Goal: Task Accomplishment & Management: Manage account settings

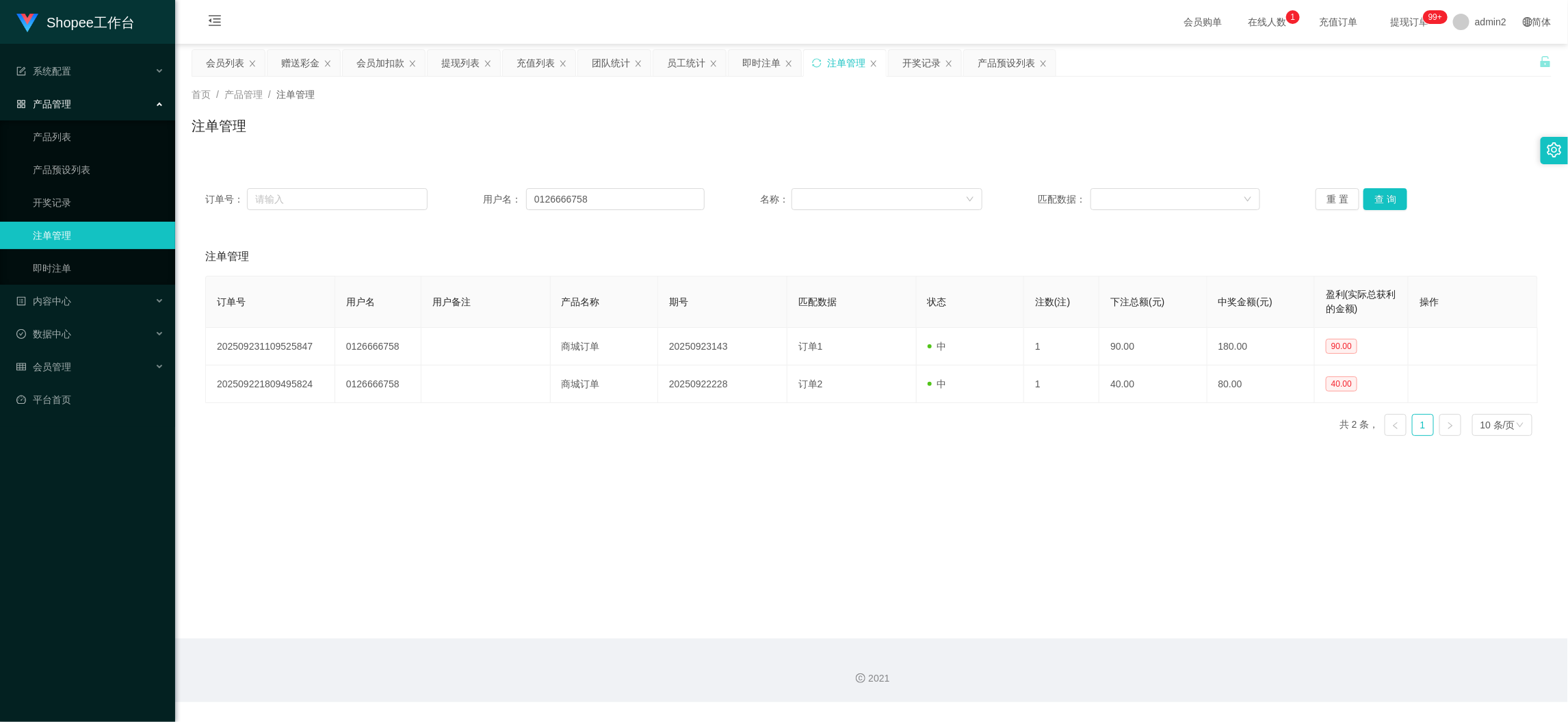
click at [931, 601] on main "关闭左侧 关闭右侧 关闭其它 刷新页面 会员列表 赠送彩金 会员加扣款 提现列表 充值列表 团队统计 员工统计 即时注单 注单管理 开奖记录 产品预设列表 首…" at bounding box center [871, 341] width 1393 height 595
click at [531, 65] on div "充值列表" at bounding box center [535, 63] width 38 height 26
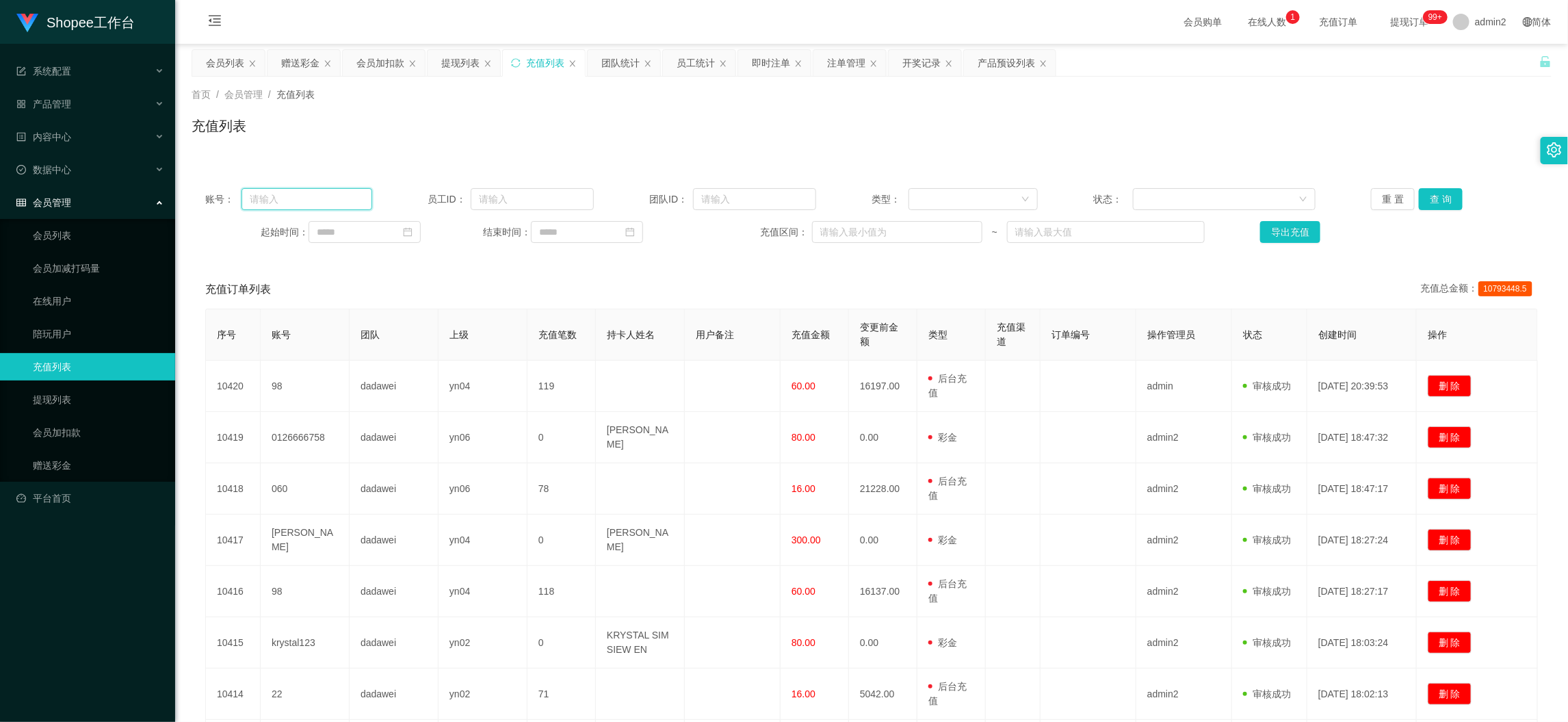
click at [337, 205] on input "text" at bounding box center [306, 199] width 130 height 22
click at [361, 237] on input at bounding box center [364, 231] width 112 height 22
click at [410, 435] on link "今天" at bounding box center [404, 438] width 19 height 26
type input "**********"
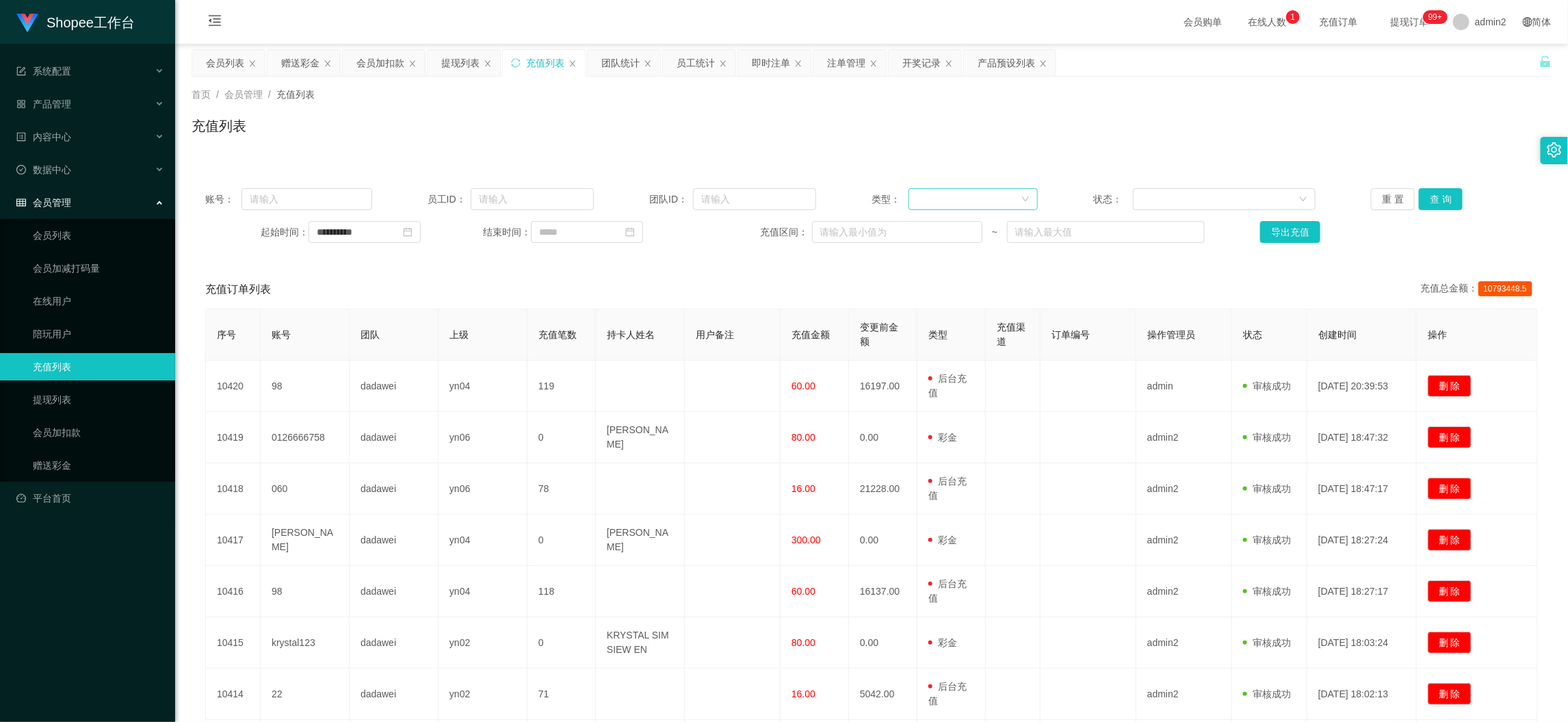
drag, startPoint x: 982, startPoint y: 194, endPoint x: 987, endPoint y: 205, distance: 12.1
click at [982, 193] on div at bounding box center [969, 199] width 104 height 21
click at [954, 232] on li "后台充值" at bounding box center [967, 226] width 128 height 22
click at [1141, 202] on div at bounding box center [1220, 199] width 157 height 21
click at [1150, 237] on li "等待审核" at bounding box center [1216, 247] width 181 height 22
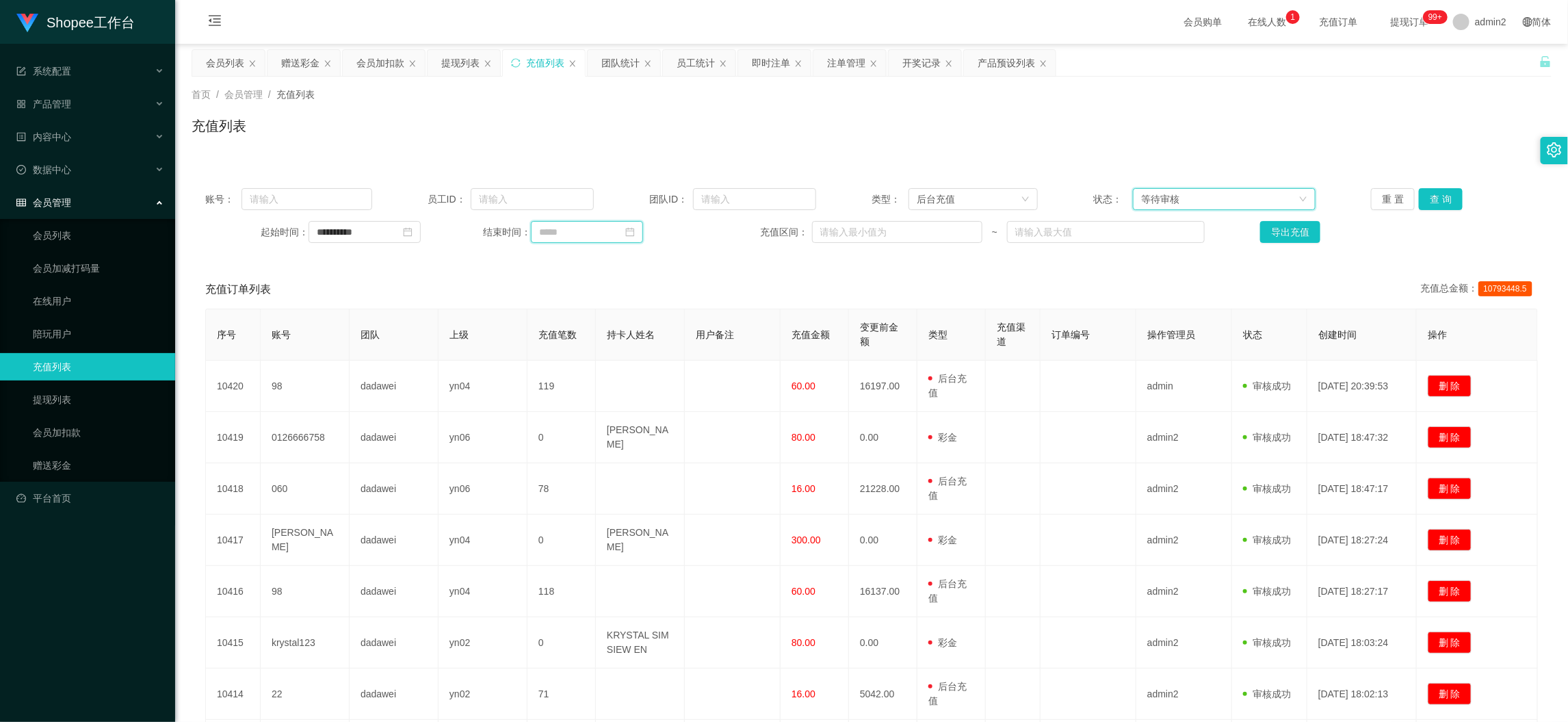
click at [596, 236] on input at bounding box center [587, 231] width 112 height 22
click at [621, 435] on link "今天" at bounding box center [624, 438] width 19 height 26
type input "**********"
click at [1434, 196] on button "查 询" at bounding box center [1441, 199] width 44 height 22
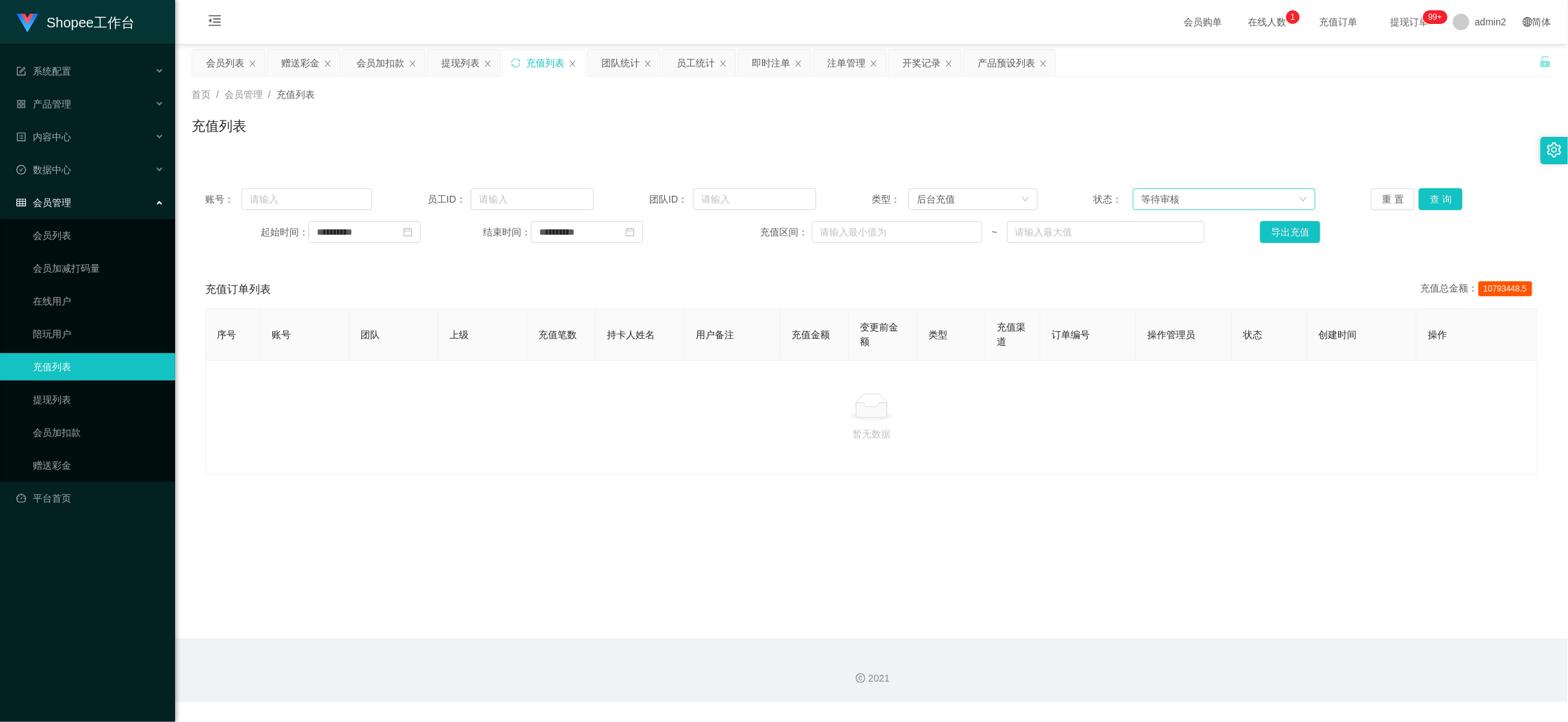
click at [1258, 205] on div "等待审核" at bounding box center [1220, 199] width 157 height 21
click at [1184, 237] on li "等待审核" at bounding box center [1216, 247] width 181 height 22
click at [1205, 205] on div "等待审核" at bounding box center [1220, 199] width 157 height 21
click at [1182, 222] on li "充值成功" at bounding box center [1216, 226] width 181 height 22
click at [1429, 200] on button "查 询" at bounding box center [1441, 199] width 44 height 22
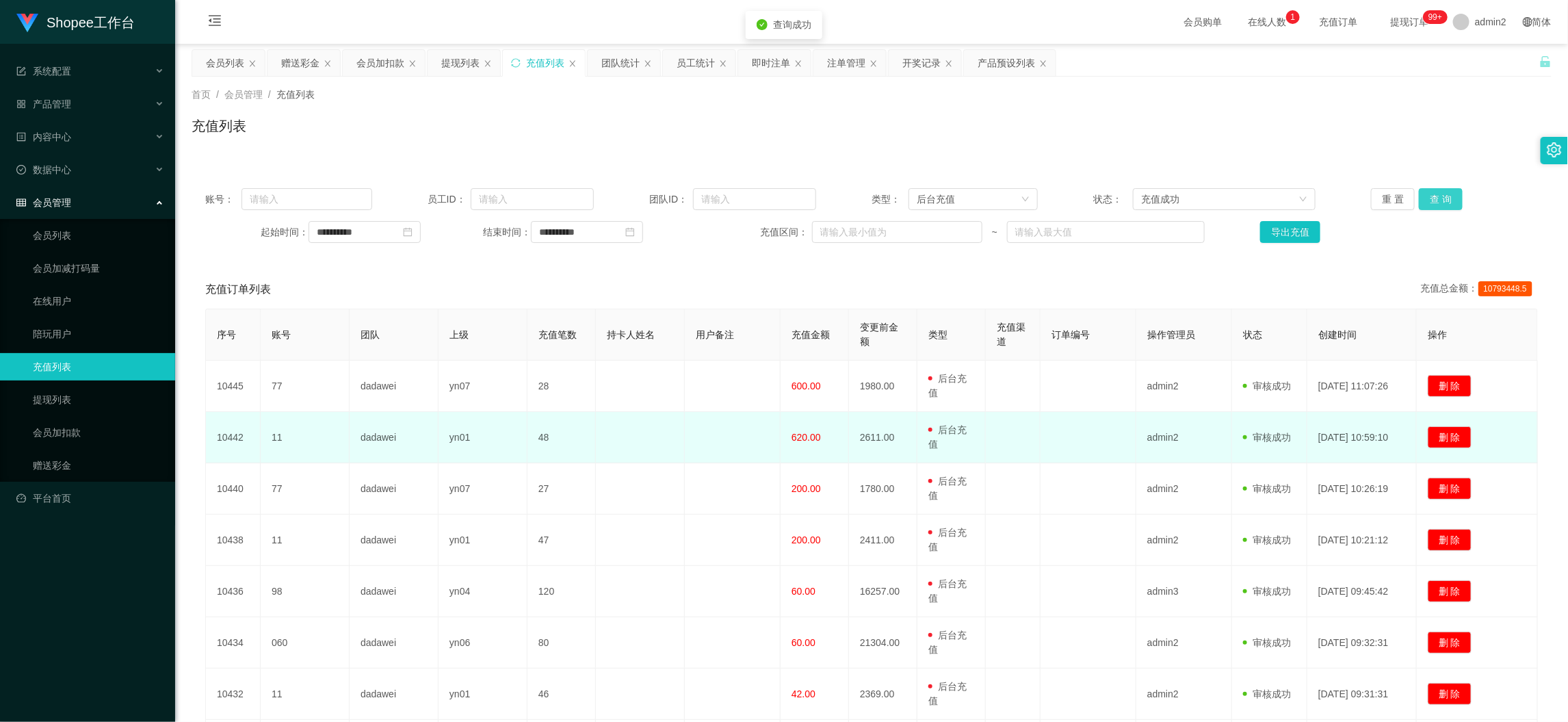
scroll to position [260, 0]
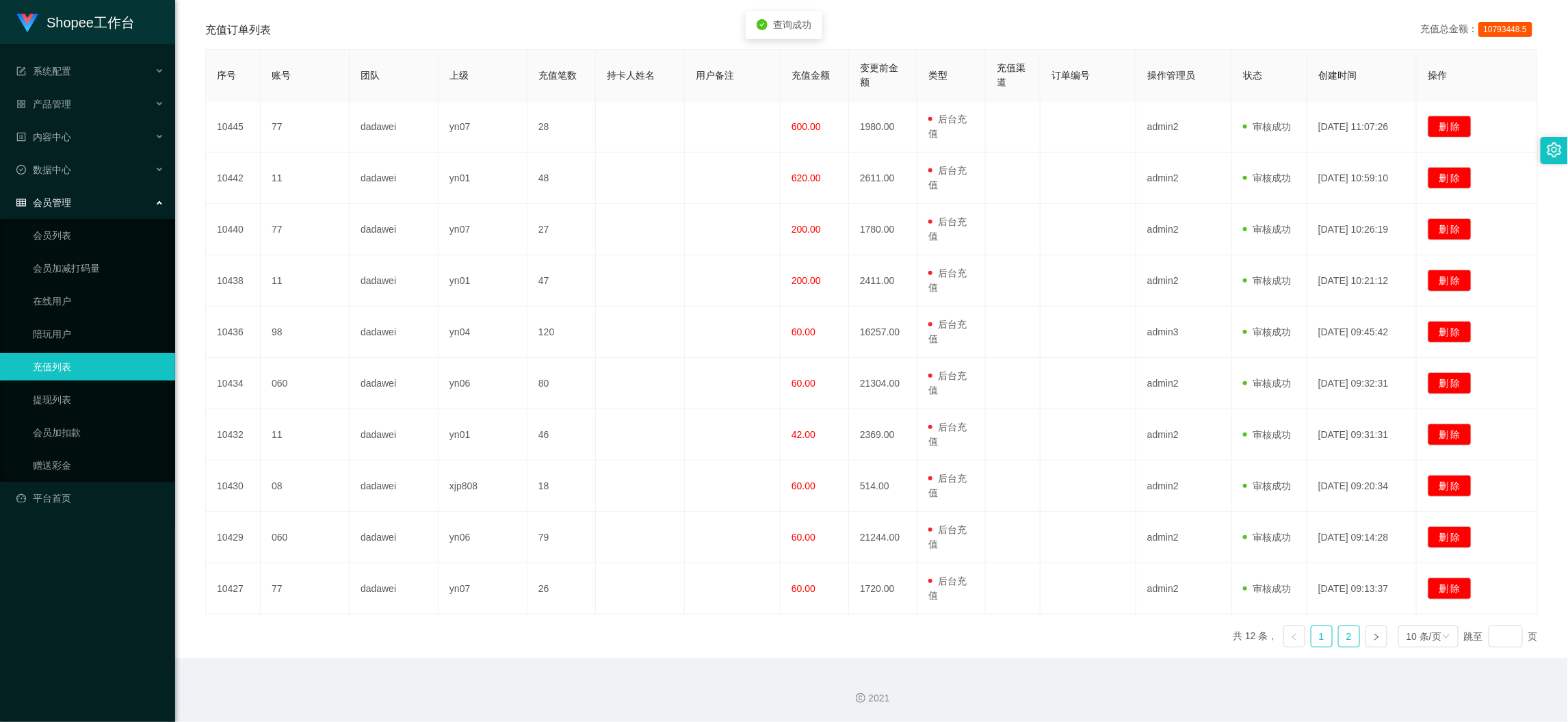
click at [1339, 630] on link "2" at bounding box center [1350, 636] width 21 height 21
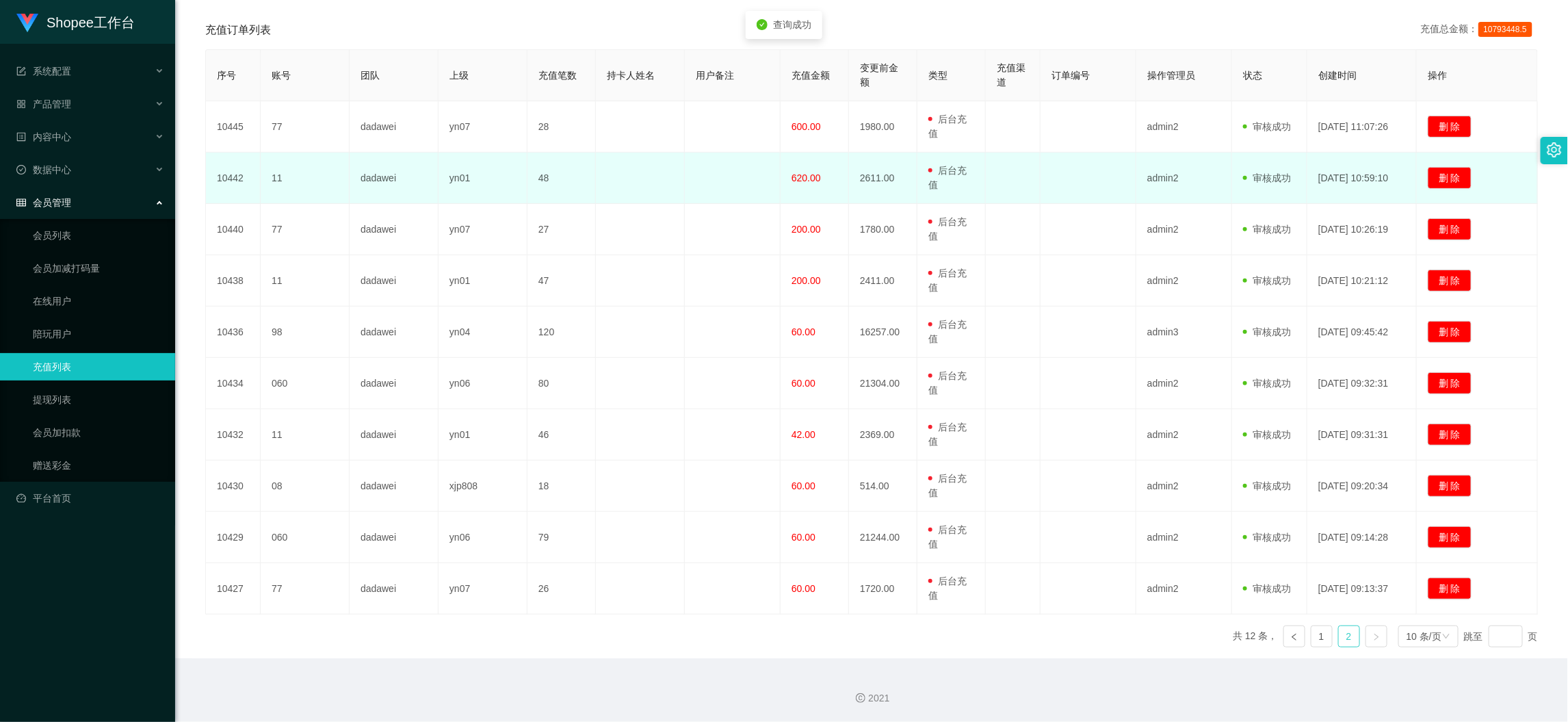
scroll to position [0, 0]
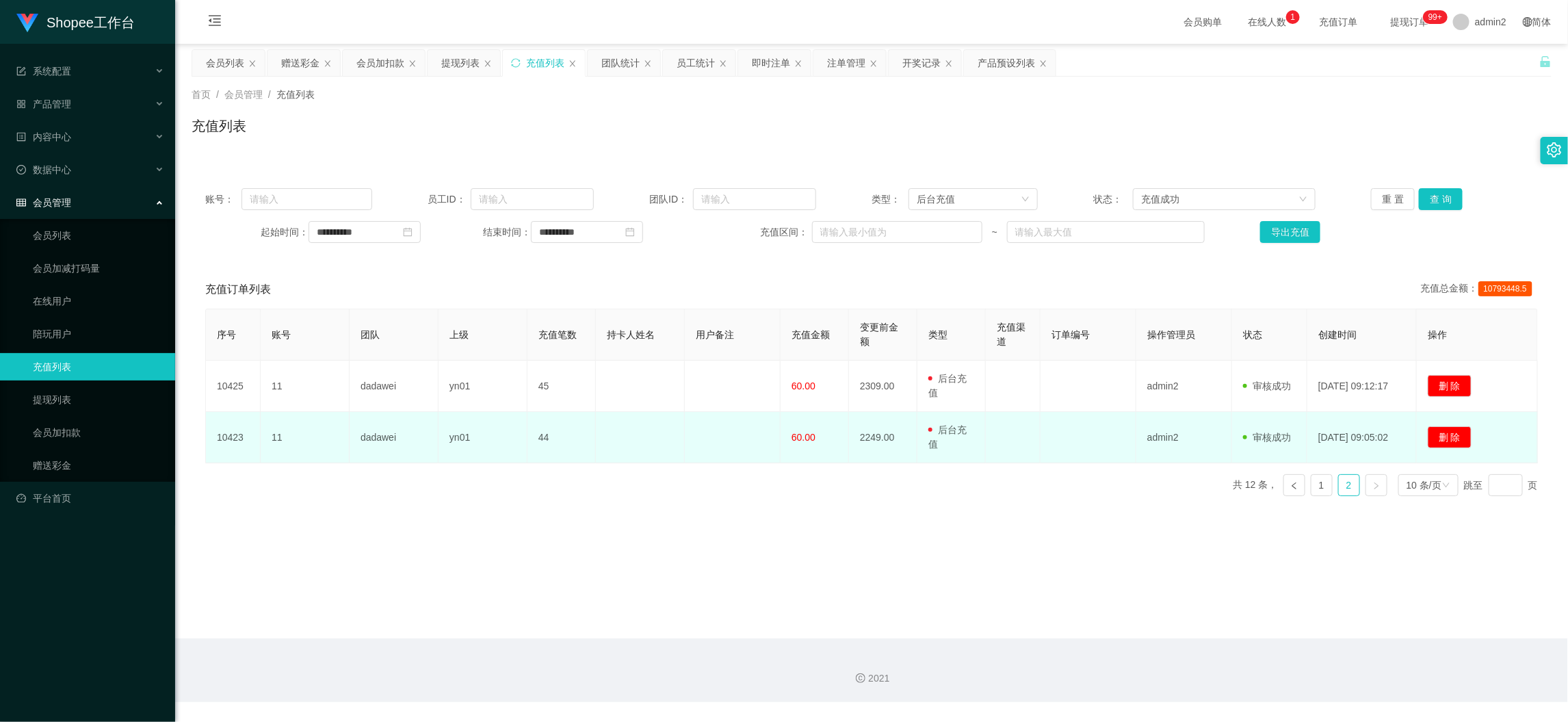
drag, startPoint x: 1228, startPoint y: 674, endPoint x: 867, endPoint y: 441, distance: 429.7
click at [1227, 671] on div "2021" at bounding box center [872, 678] width 1371 height 14
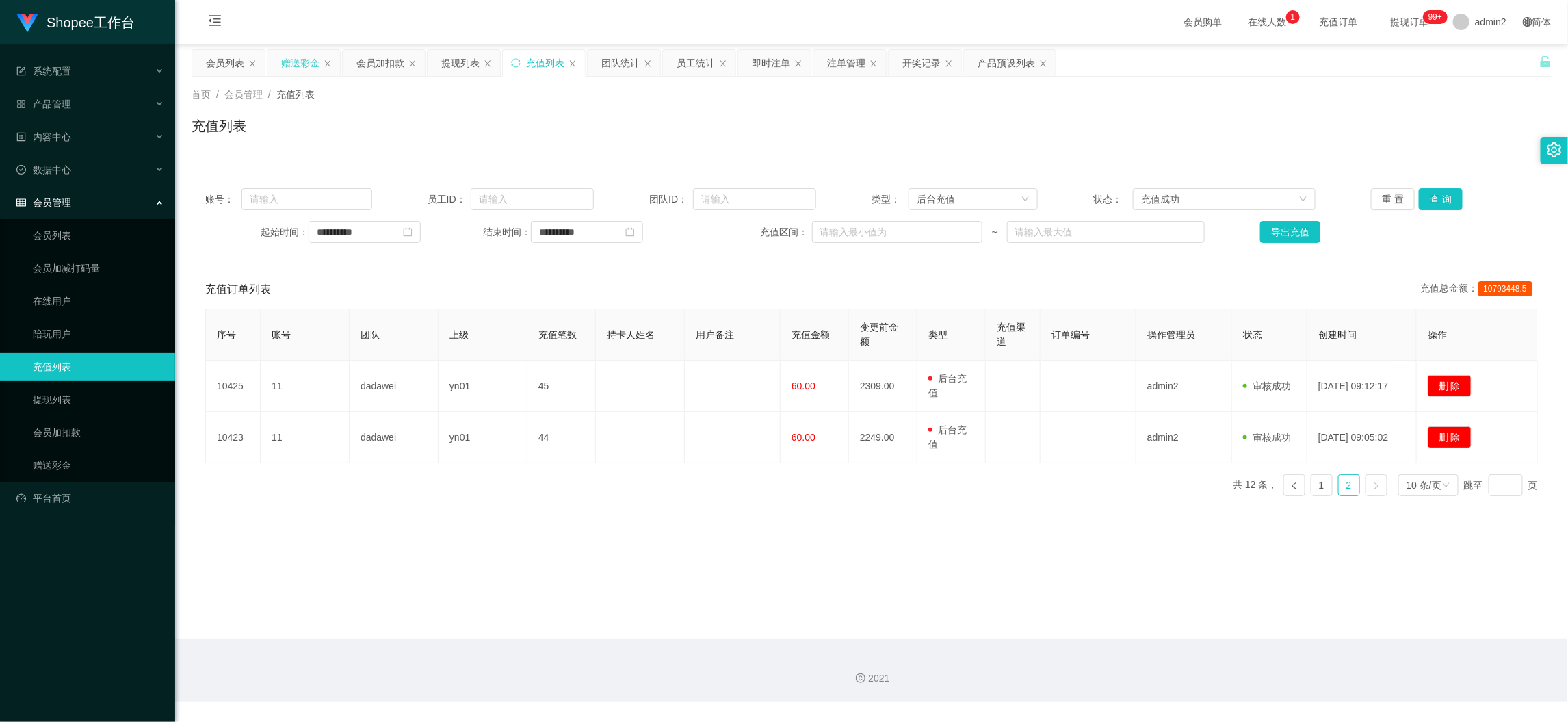
click at [309, 57] on div "赠送彩金" at bounding box center [300, 63] width 38 height 26
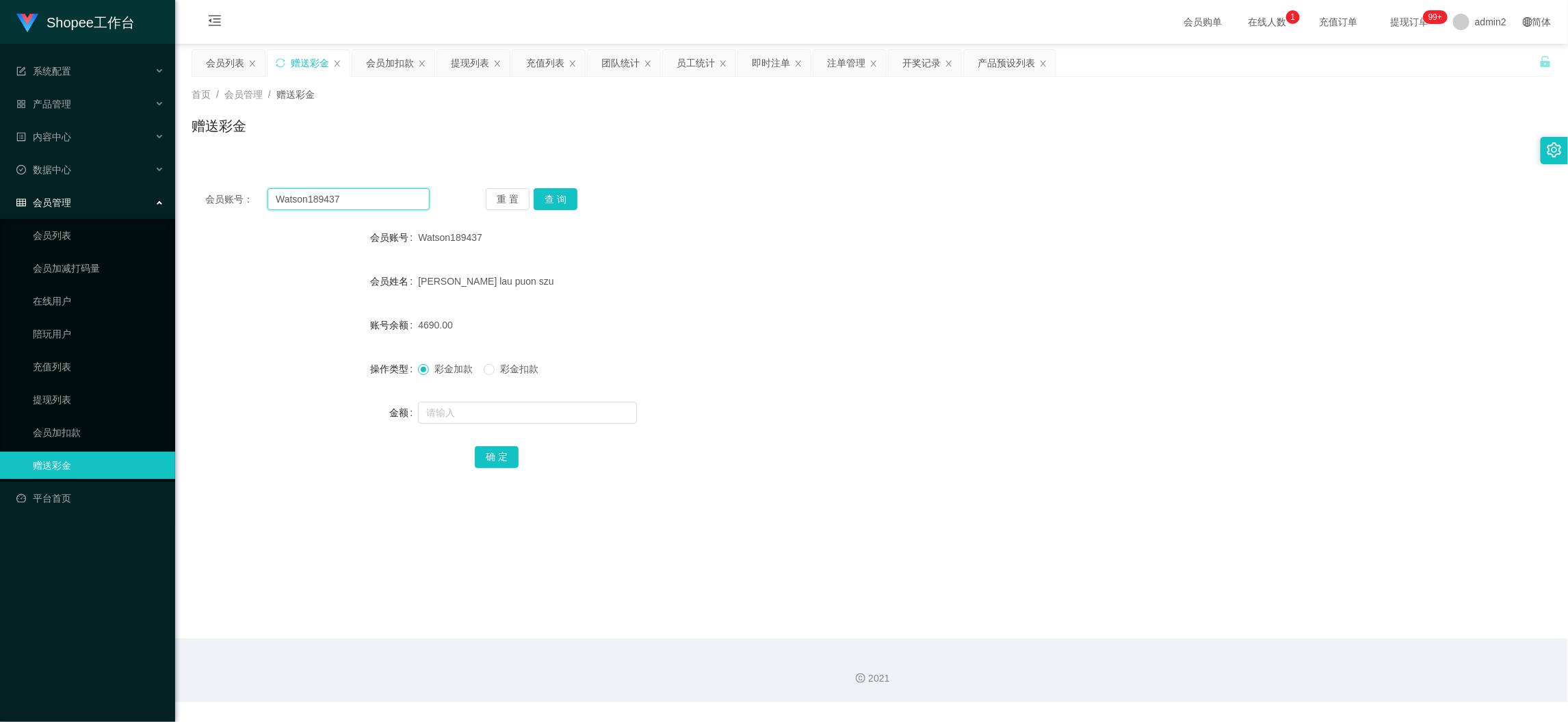
click at [371, 204] on input "Watson189437" at bounding box center [348, 199] width 162 height 22
paste input "168"
type input "168"
click at [232, 58] on div "会员列表" at bounding box center [225, 63] width 38 height 26
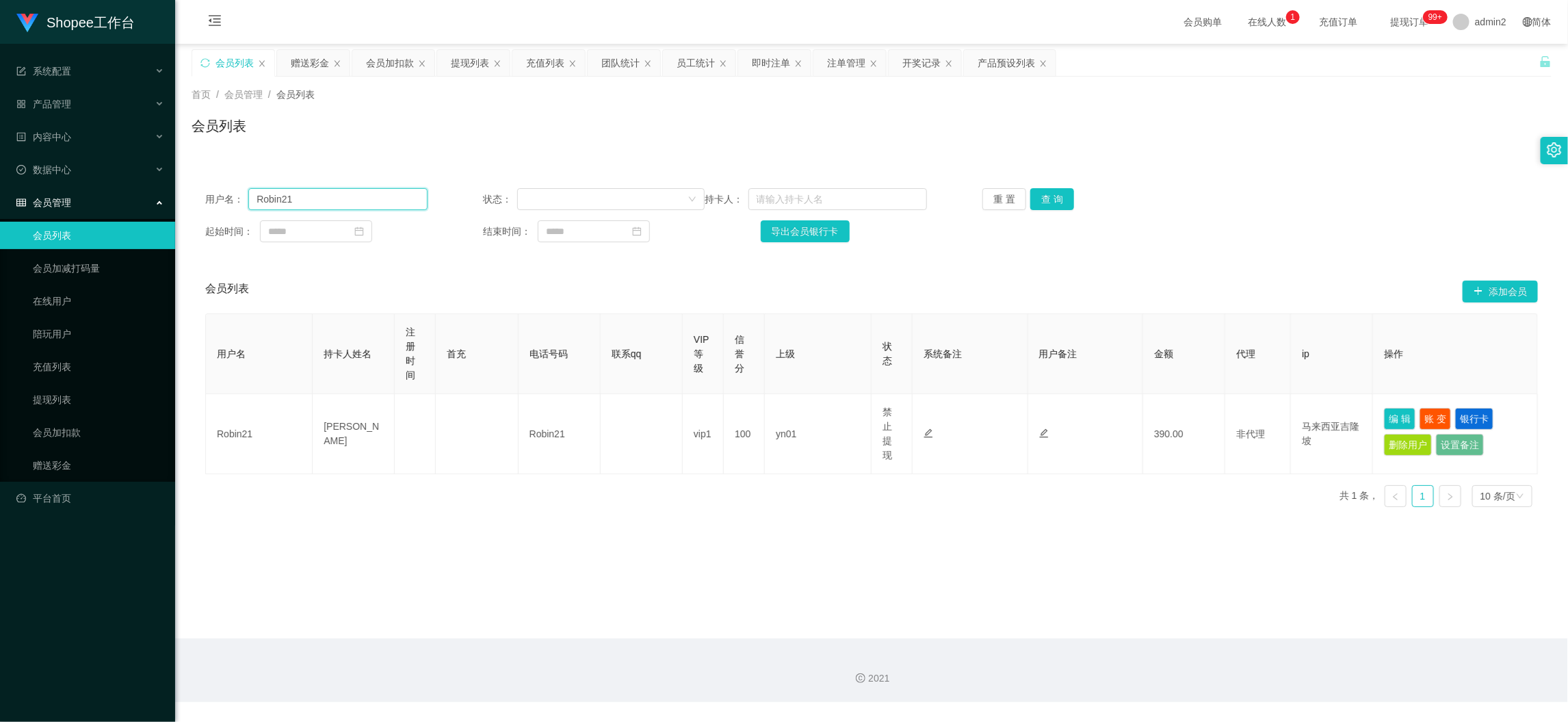
click at [325, 197] on input "Robin21" at bounding box center [338, 199] width 179 height 22
paste input "168"
type input "168"
click at [1045, 193] on button "查 询" at bounding box center [1052, 199] width 44 height 22
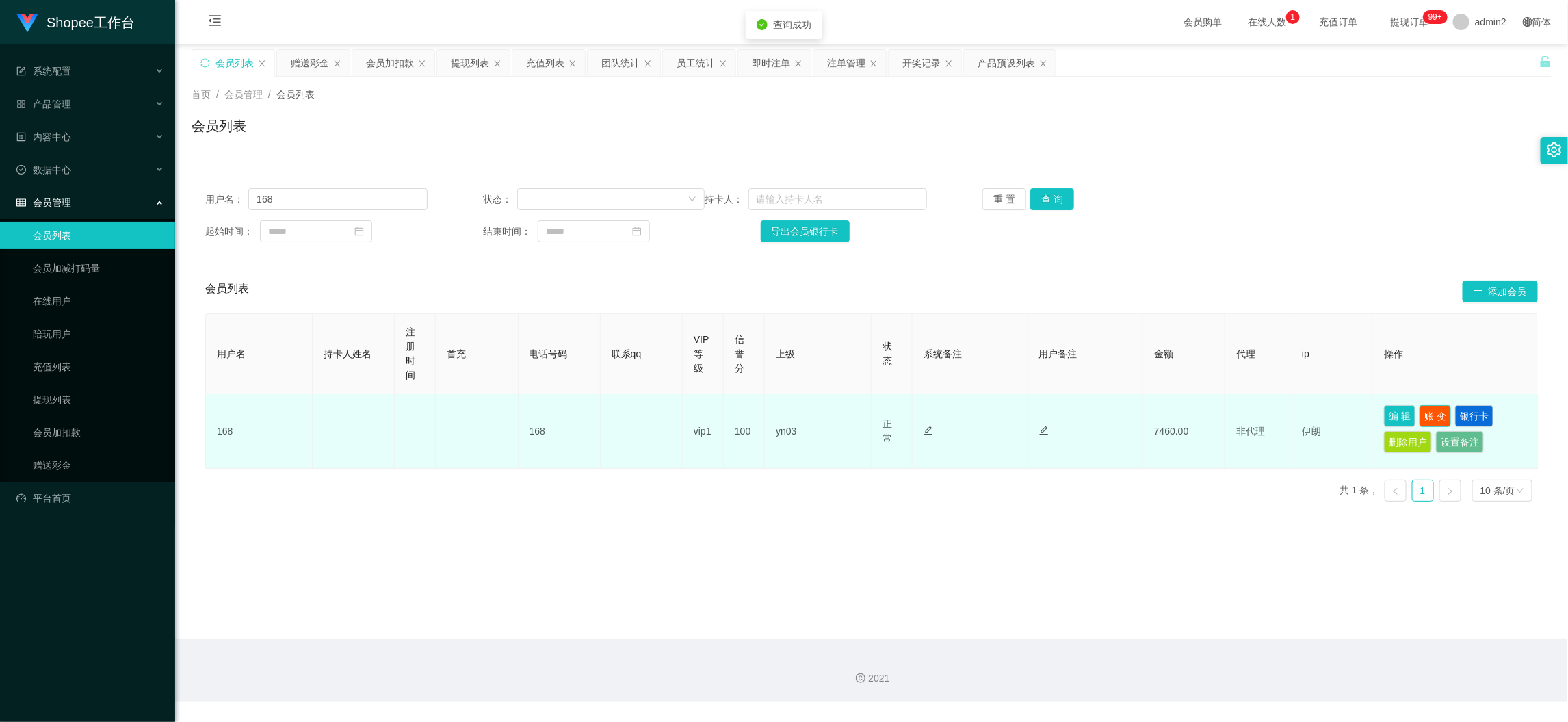
click at [1421, 411] on button "账 变" at bounding box center [1435, 415] width 31 height 22
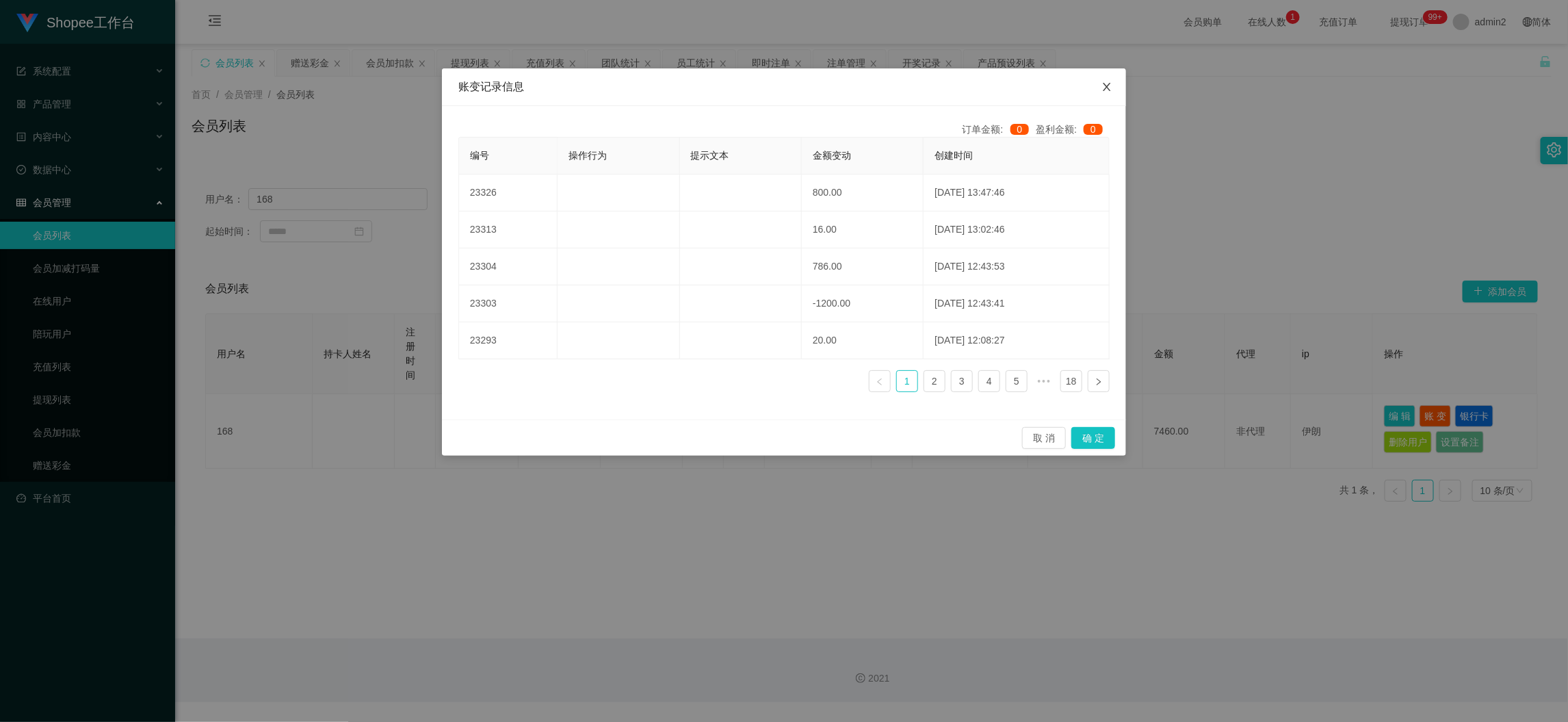
click at [1108, 87] on icon "图标: close" at bounding box center [1107, 86] width 7 height 8
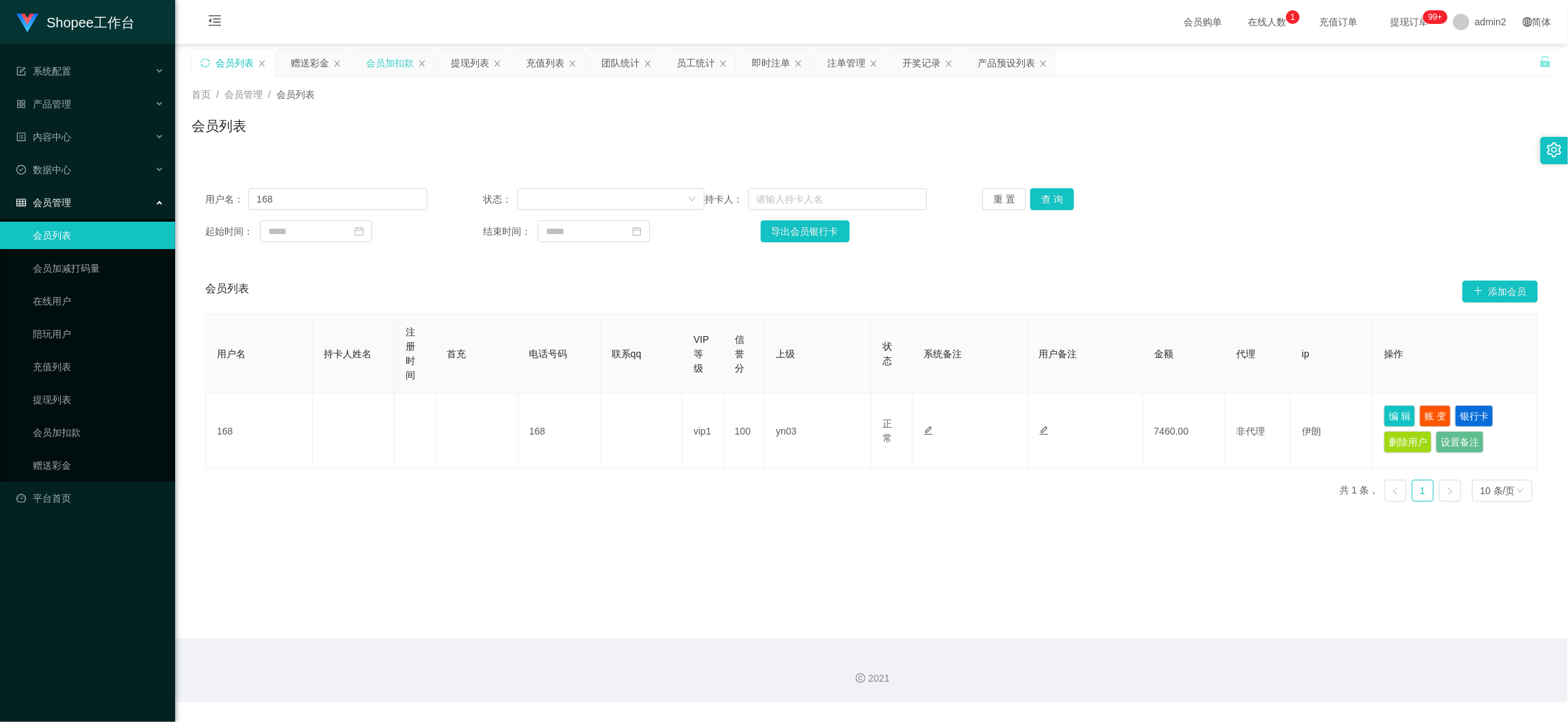
click at [386, 57] on div "会员加扣款" at bounding box center [390, 63] width 48 height 26
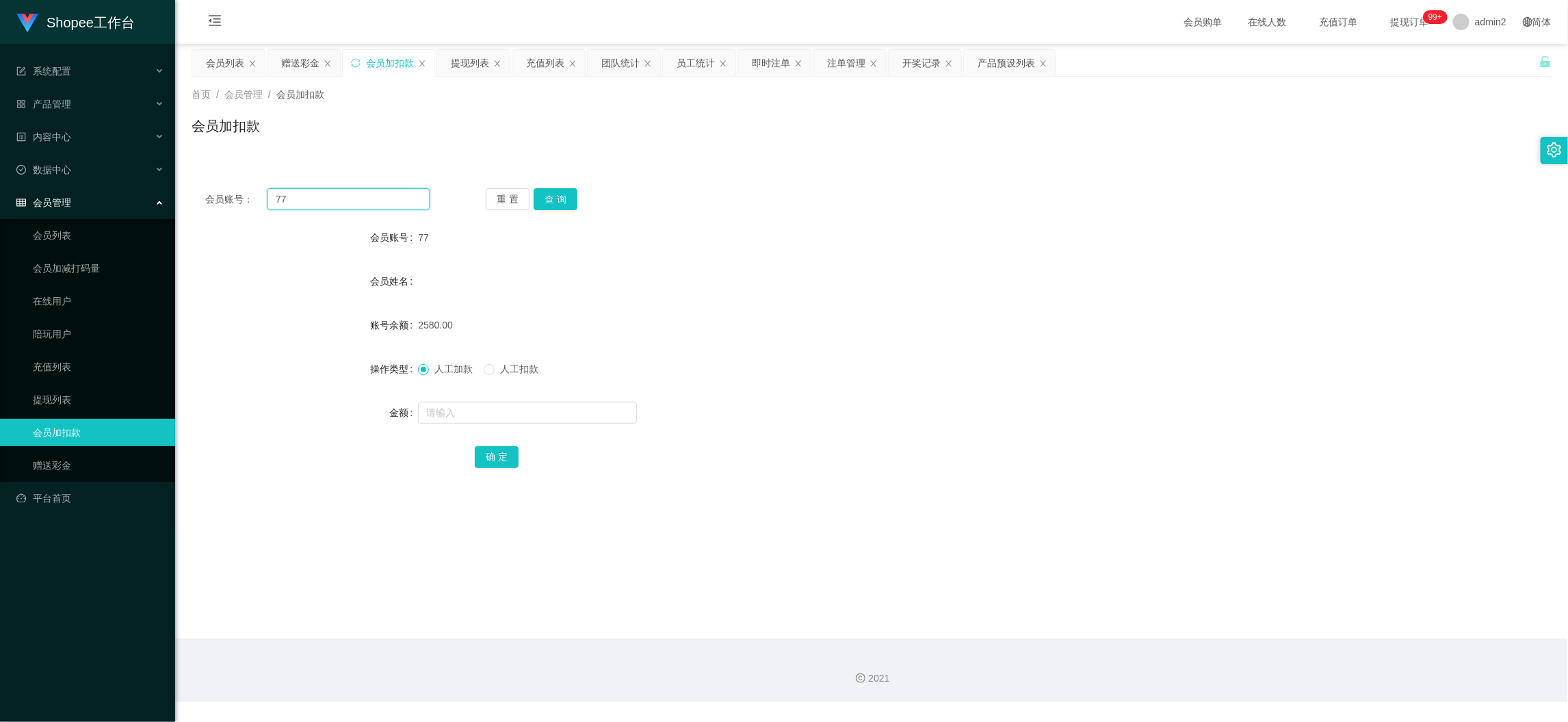
click at [368, 197] on input "77" at bounding box center [348, 199] width 162 height 22
drag, startPoint x: 368, startPoint y: 197, endPoint x: 413, endPoint y: 202, distance: 45.3
click at [377, 199] on input "77" at bounding box center [348, 199] width 162 height 22
paste input "168"
type input "168"
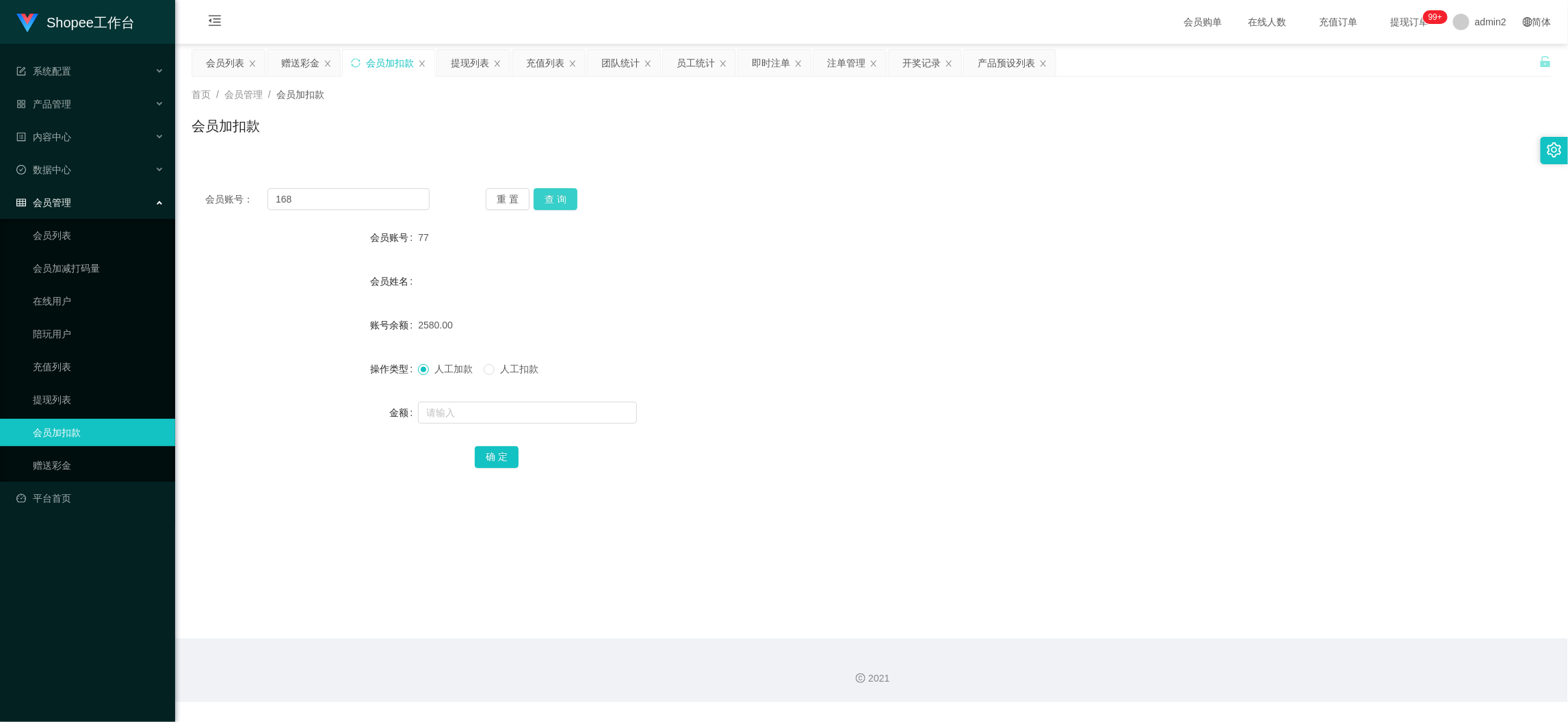
click at [557, 205] on button "查 询" at bounding box center [555, 199] width 44 height 22
click at [570, 415] on input "text" at bounding box center [528, 412] width 219 height 22
type input "1200"
drag, startPoint x: 497, startPoint y: 453, endPoint x: 518, endPoint y: 455, distance: 21.1
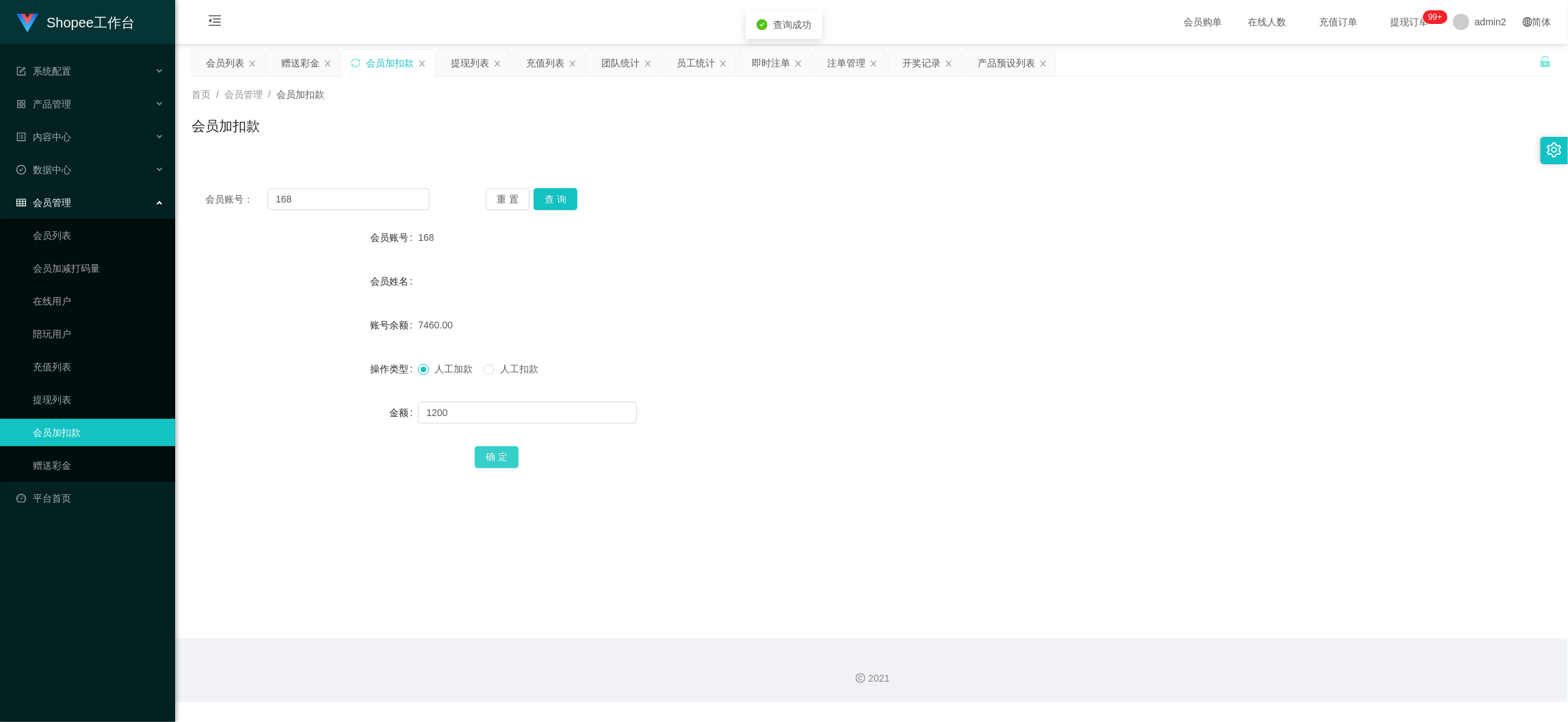
click at [497, 453] on button "确 定" at bounding box center [497, 456] width 44 height 22
click at [623, 64] on div "团队统计" at bounding box center [620, 63] width 38 height 26
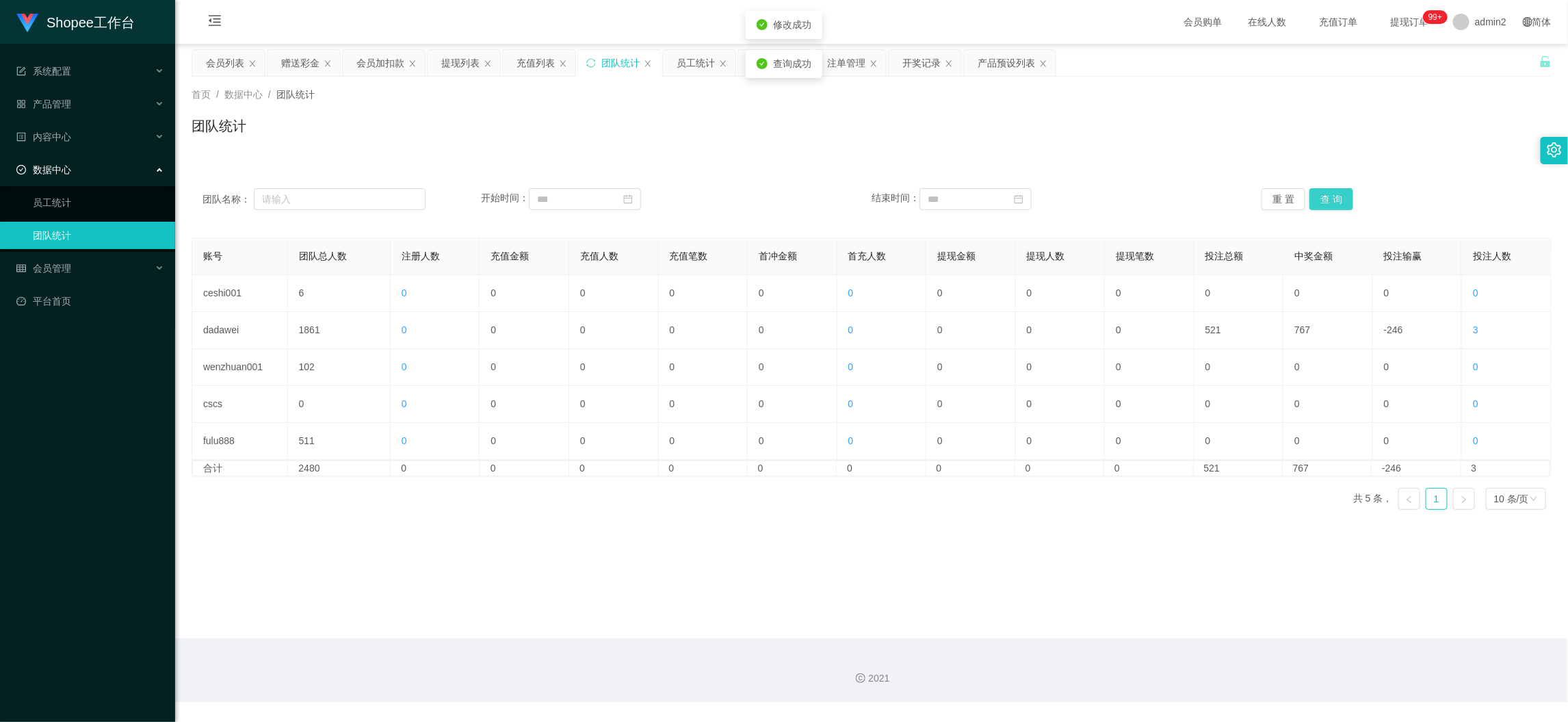
click at [1335, 199] on button "查 询" at bounding box center [1331, 199] width 44 height 22
click at [1060, 621] on main "关闭左侧 关闭右侧 关闭其它 刷新页面 会员列表 赠送彩金 会员加扣款 提现列表 充值列表 团队统计 员工统计 即时注单 注单管理 开奖记录 产品预设列表 首…" at bounding box center [871, 341] width 1393 height 595
click at [389, 63] on div "会员加扣款" at bounding box center [380, 63] width 48 height 26
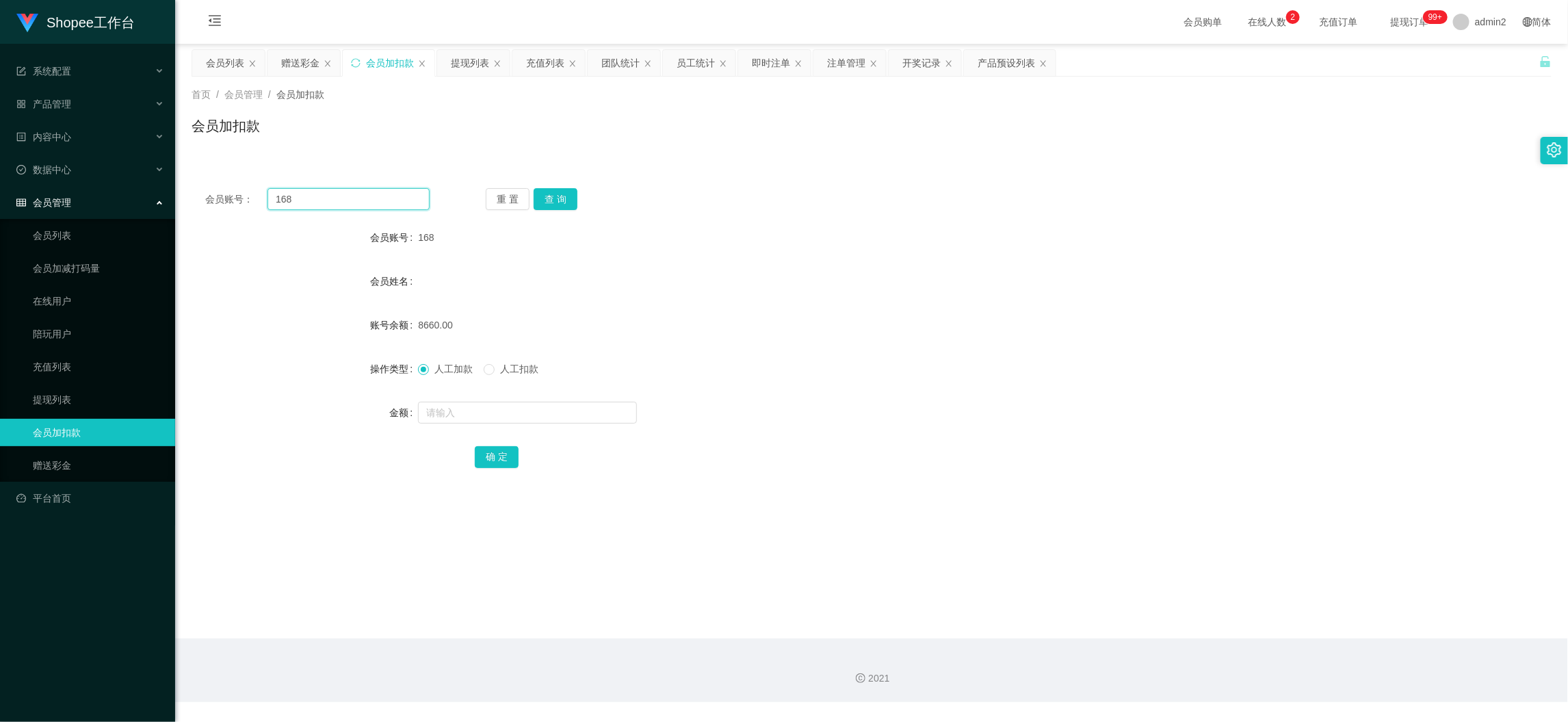
click at [377, 199] on input "168" at bounding box center [348, 199] width 162 height 22
drag, startPoint x: 377, startPoint y: 199, endPoint x: 386, endPoint y: 200, distance: 9.1
click at [386, 200] on input "168" at bounding box center [348, 199] width 162 height 22
click at [556, 199] on button "查 询" at bounding box center [555, 199] width 44 height 22
click at [544, 414] on input "text" at bounding box center [528, 412] width 219 height 22
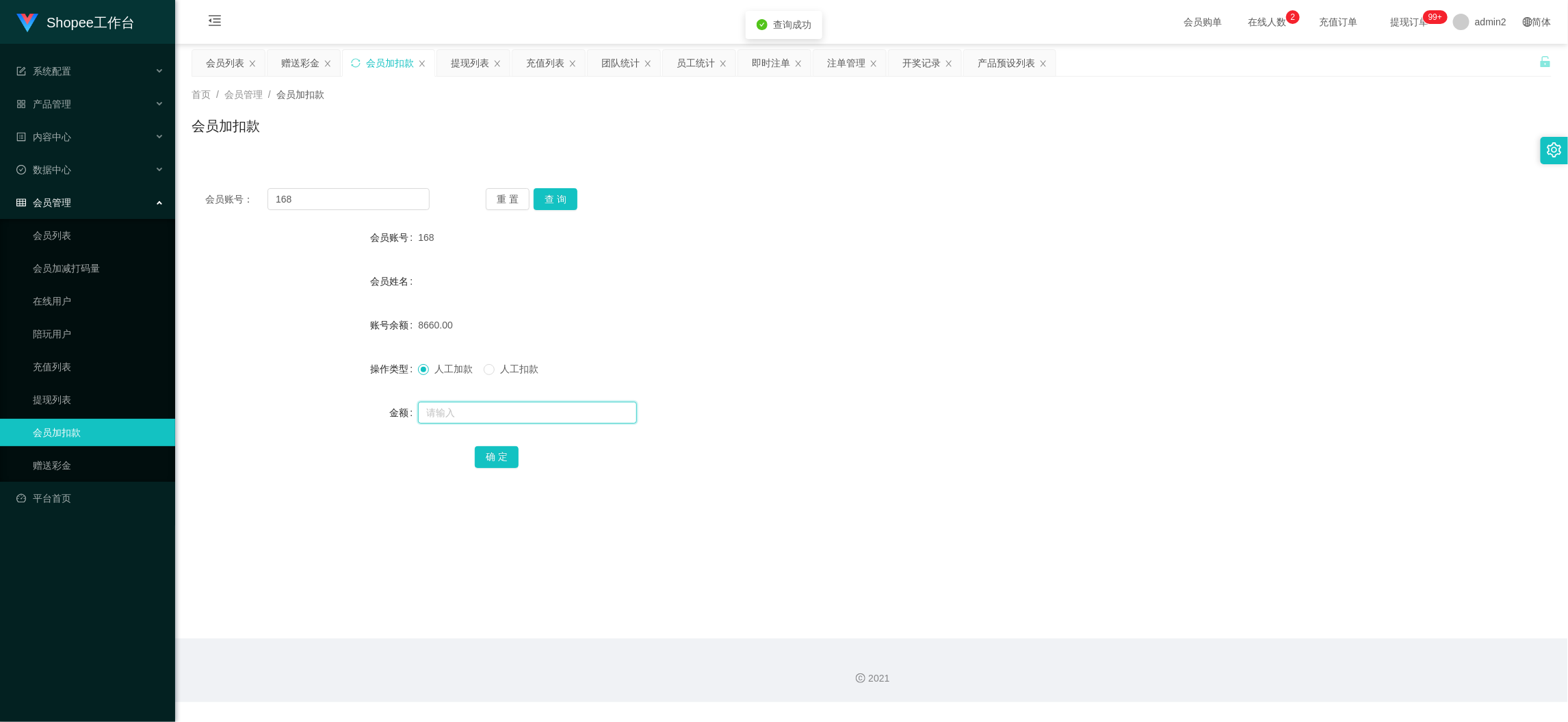
click at [544, 414] on input "text" at bounding box center [528, 412] width 219 height 22
type input "2000"
click at [494, 453] on button "确 定" at bounding box center [497, 456] width 44 height 22
click at [297, 65] on div "赠送彩金" at bounding box center [300, 63] width 38 height 26
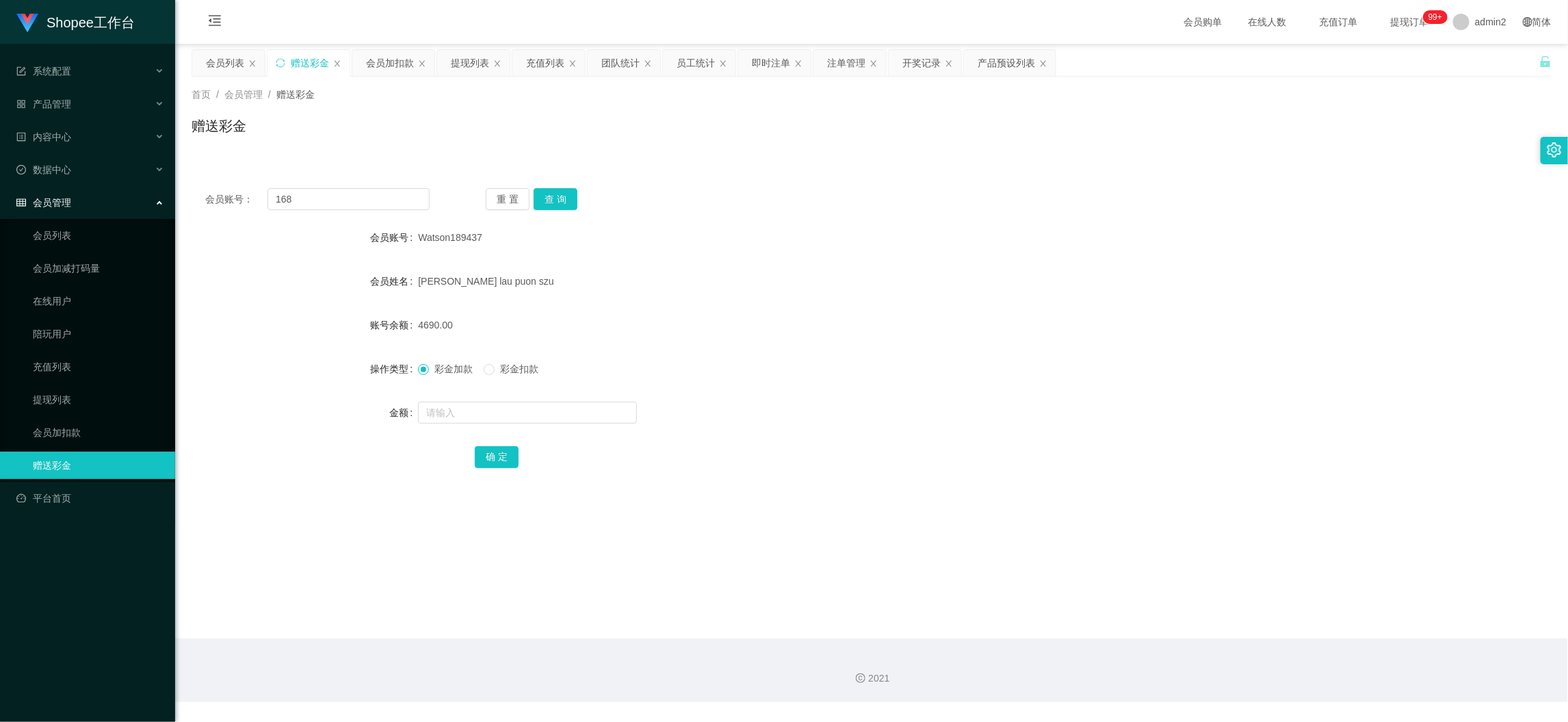
click at [365, 186] on div "会员账号： 168 重 置 查 询 会员账号 Watson189437 会员姓名 [PERSON_NAME] lau puon szu 账号余额 4690.0…" at bounding box center [871, 336] width 1360 height 325
click at [367, 196] on input "168" at bounding box center [348, 199] width 162 height 22
drag, startPoint x: 367, startPoint y: 196, endPoint x: 395, endPoint y: 199, distance: 28.2
click at [367, 196] on input "168" at bounding box center [348, 199] width 162 height 22
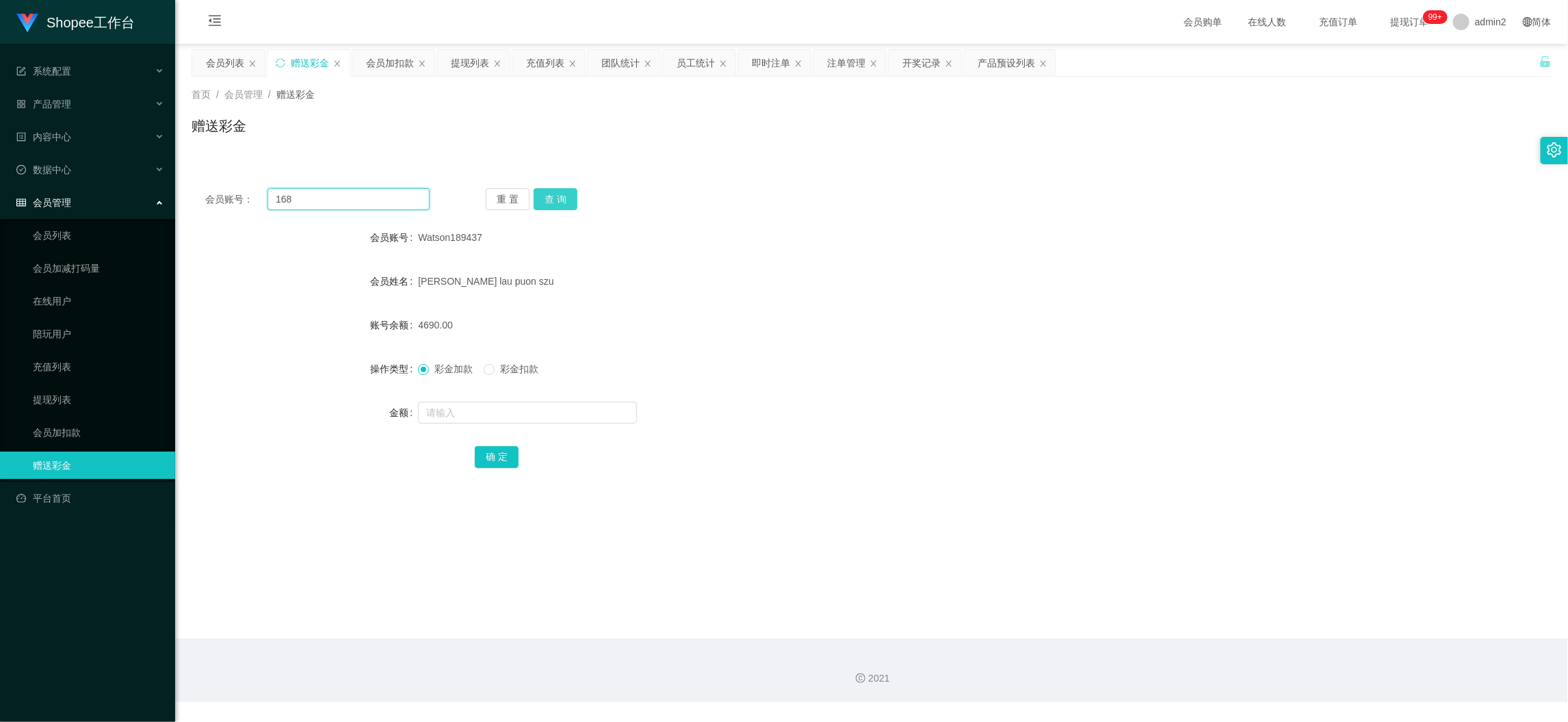
paste input "saintwong"
type input "saintwong"
click at [570, 196] on button "查 询" at bounding box center [555, 199] width 44 height 22
click at [587, 418] on input "text" at bounding box center [528, 412] width 219 height 22
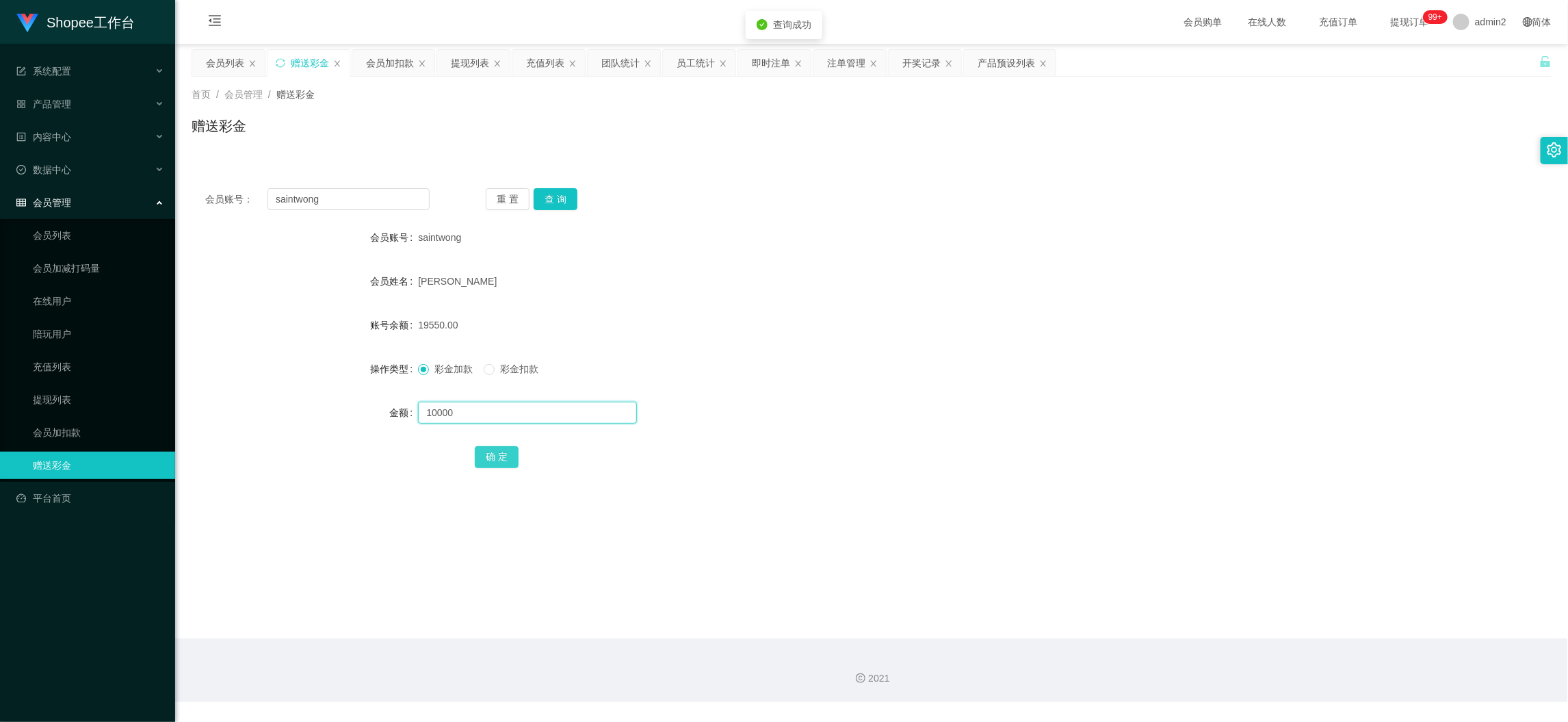
type input "10000"
click at [485, 456] on button "确 定" at bounding box center [497, 456] width 44 height 22
click at [835, 405] on div at bounding box center [815, 412] width 794 height 28
drag, startPoint x: 1227, startPoint y: 670, endPoint x: 845, endPoint y: 418, distance: 457.6
click at [1224, 659] on div "2021" at bounding box center [871, 669] width 1393 height 63
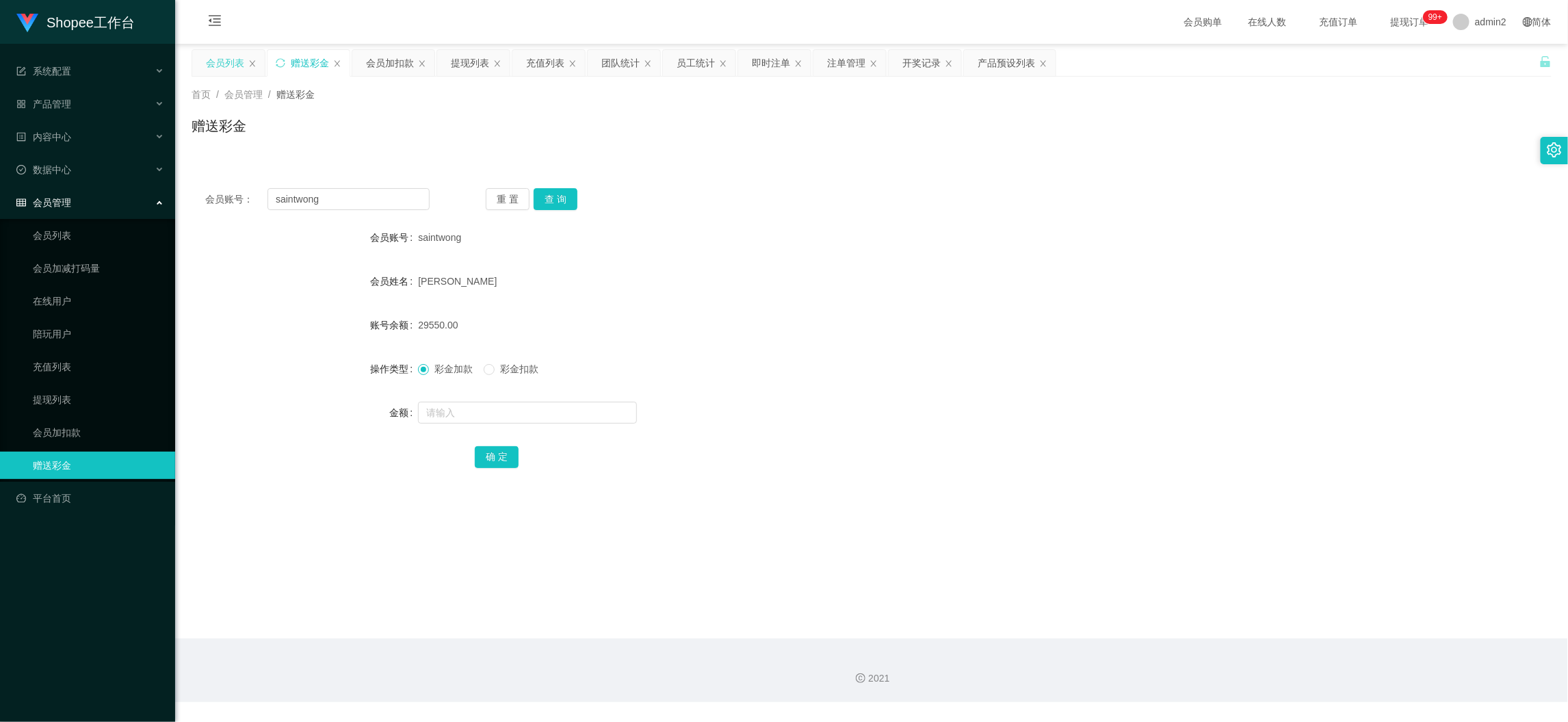
click at [229, 57] on div "会员列表" at bounding box center [225, 63] width 38 height 26
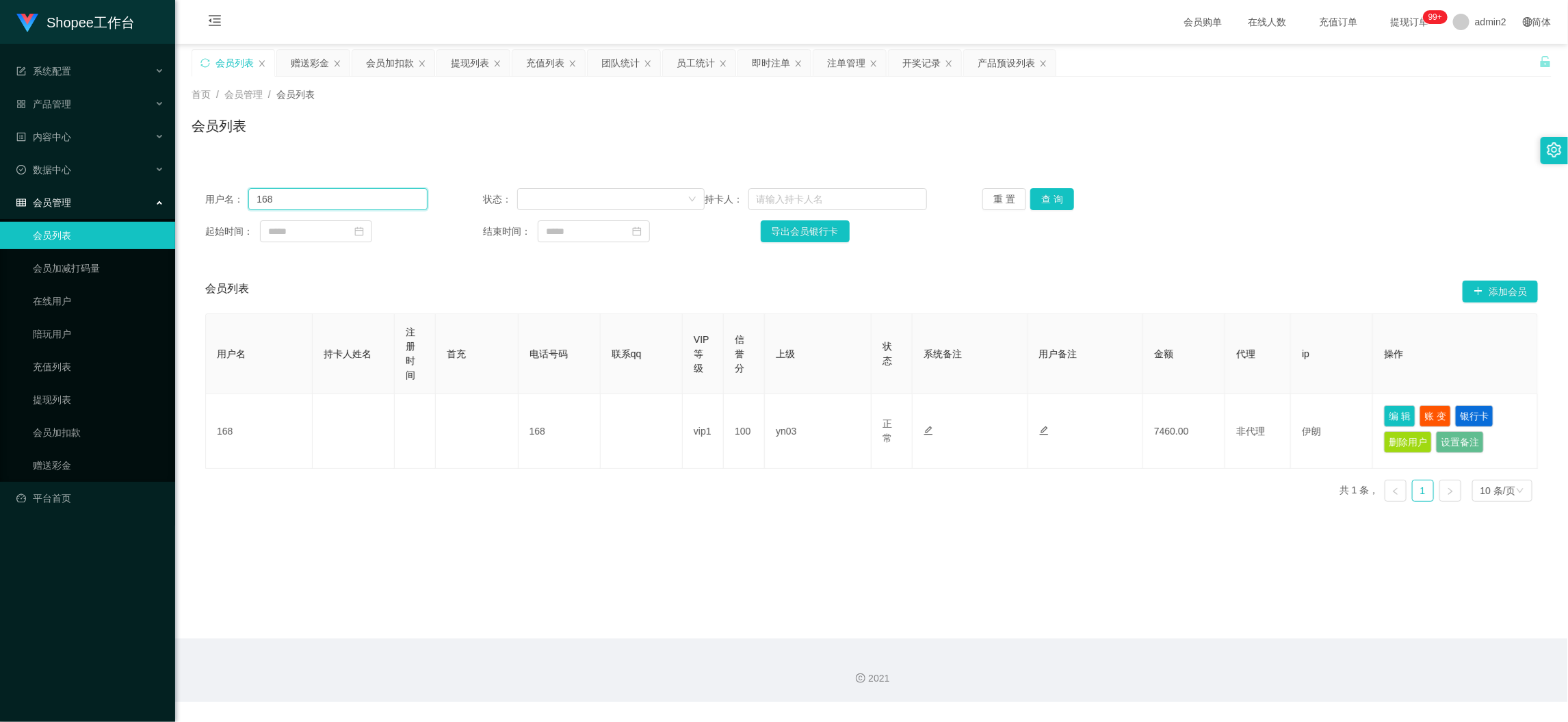
click at [377, 199] on input "168" at bounding box center [338, 199] width 179 height 22
paste input "saintwong"
type input "saintwong"
drag, startPoint x: 1048, startPoint y: 197, endPoint x: 1078, endPoint y: 213, distance: 34.0
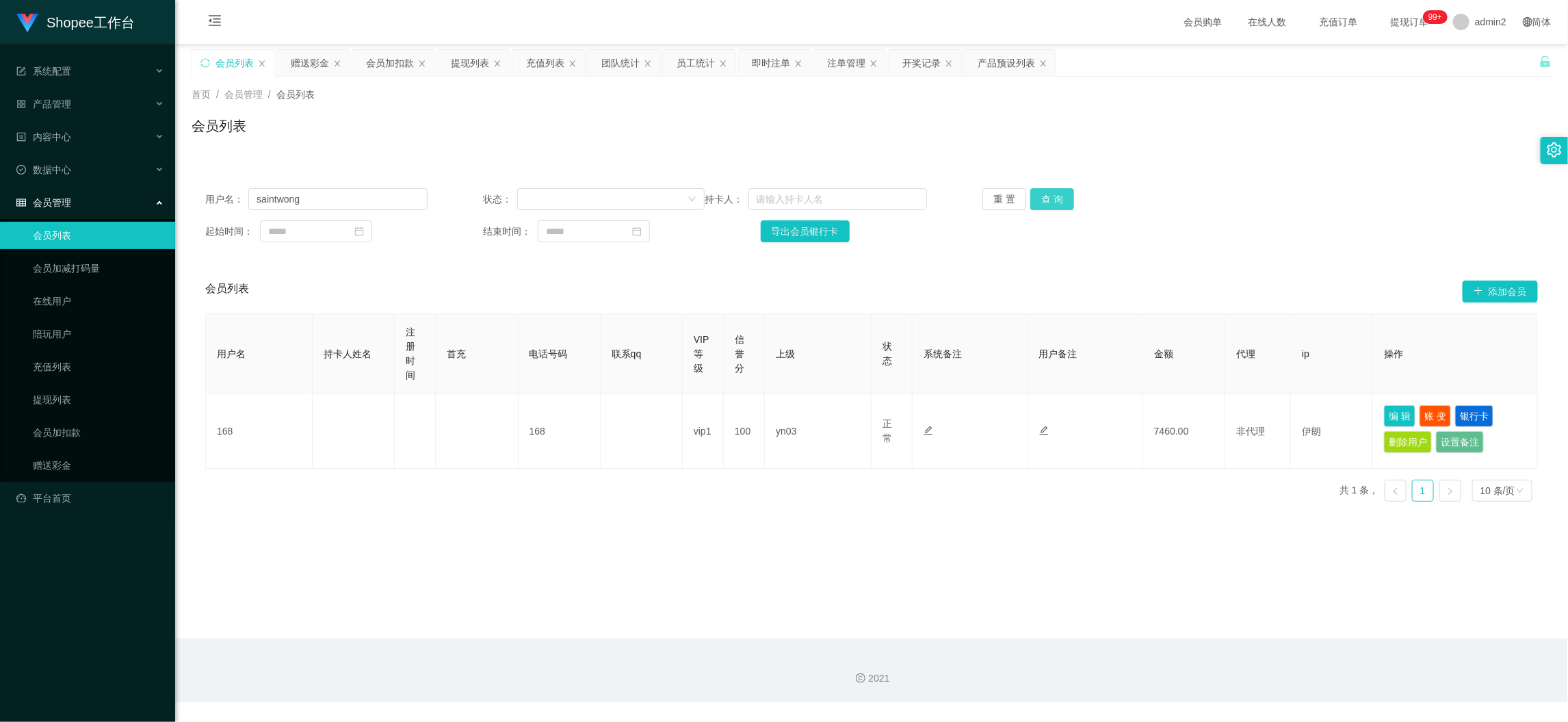
click at [1048, 197] on button "查 询" at bounding box center [1052, 199] width 44 height 22
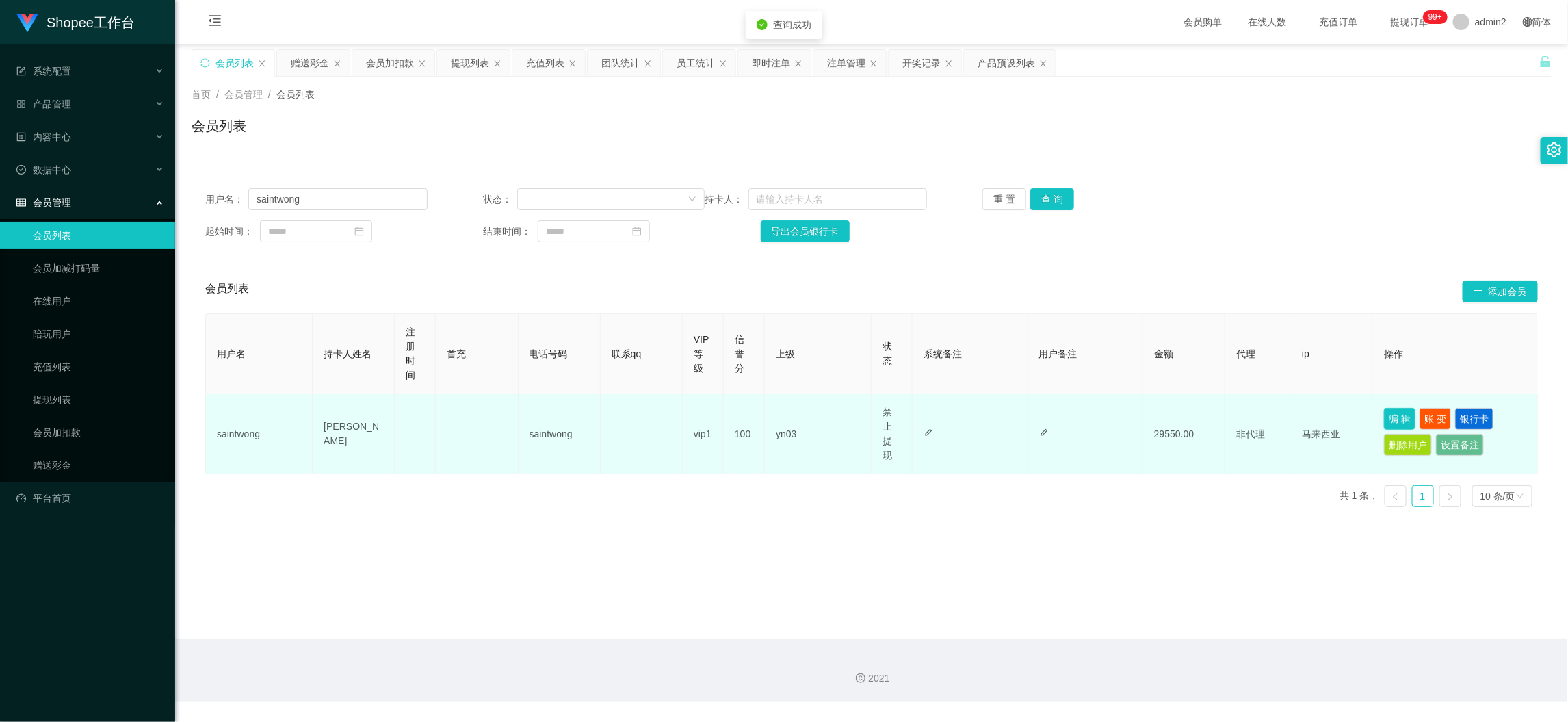
click at [1392, 418] on button "编 辑" at bounding box center [1400, 418] width 31 height 22
type input "saintwong"
type input "[PERSON_NAME]"
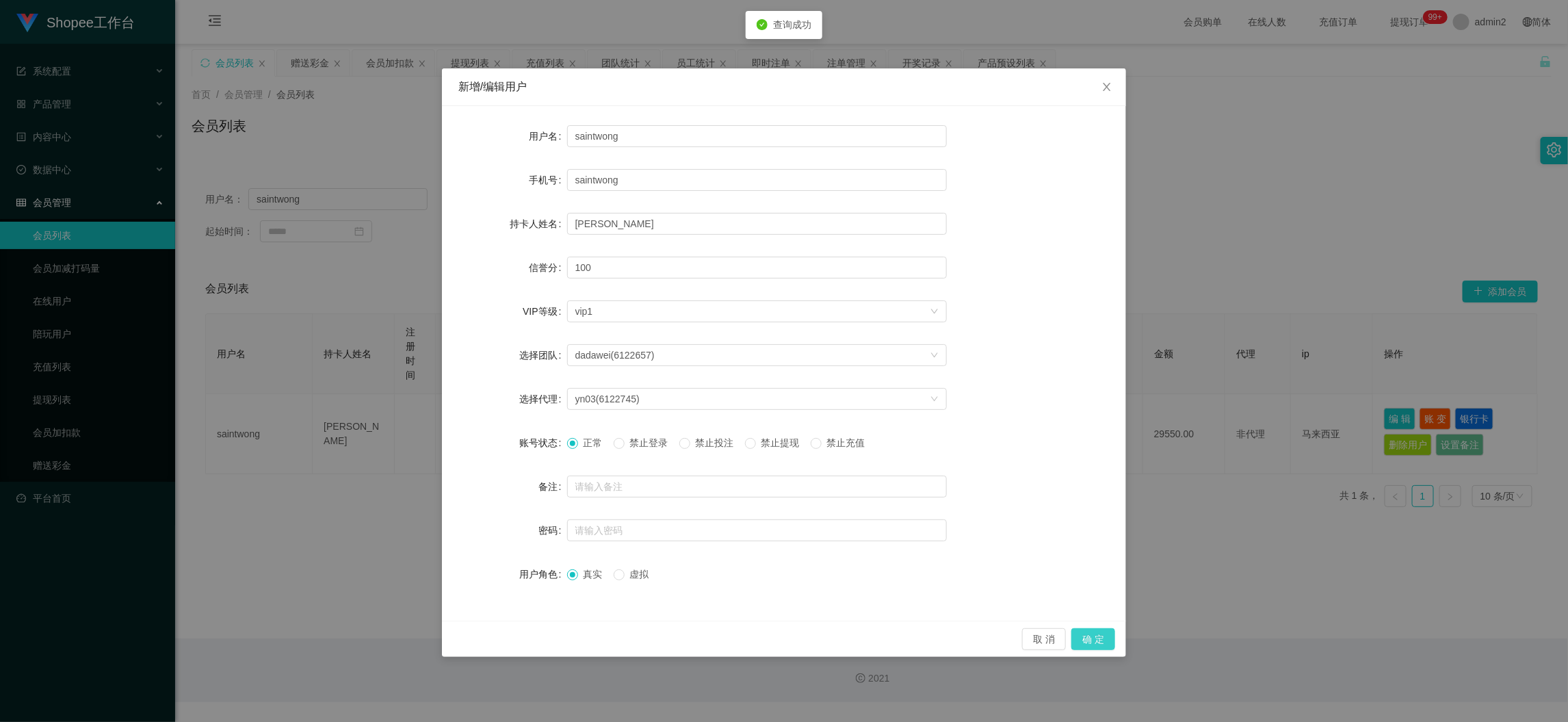
click at [1097, 638] on button "确 定" at bounding box center [1093, 639] width 44 height 22
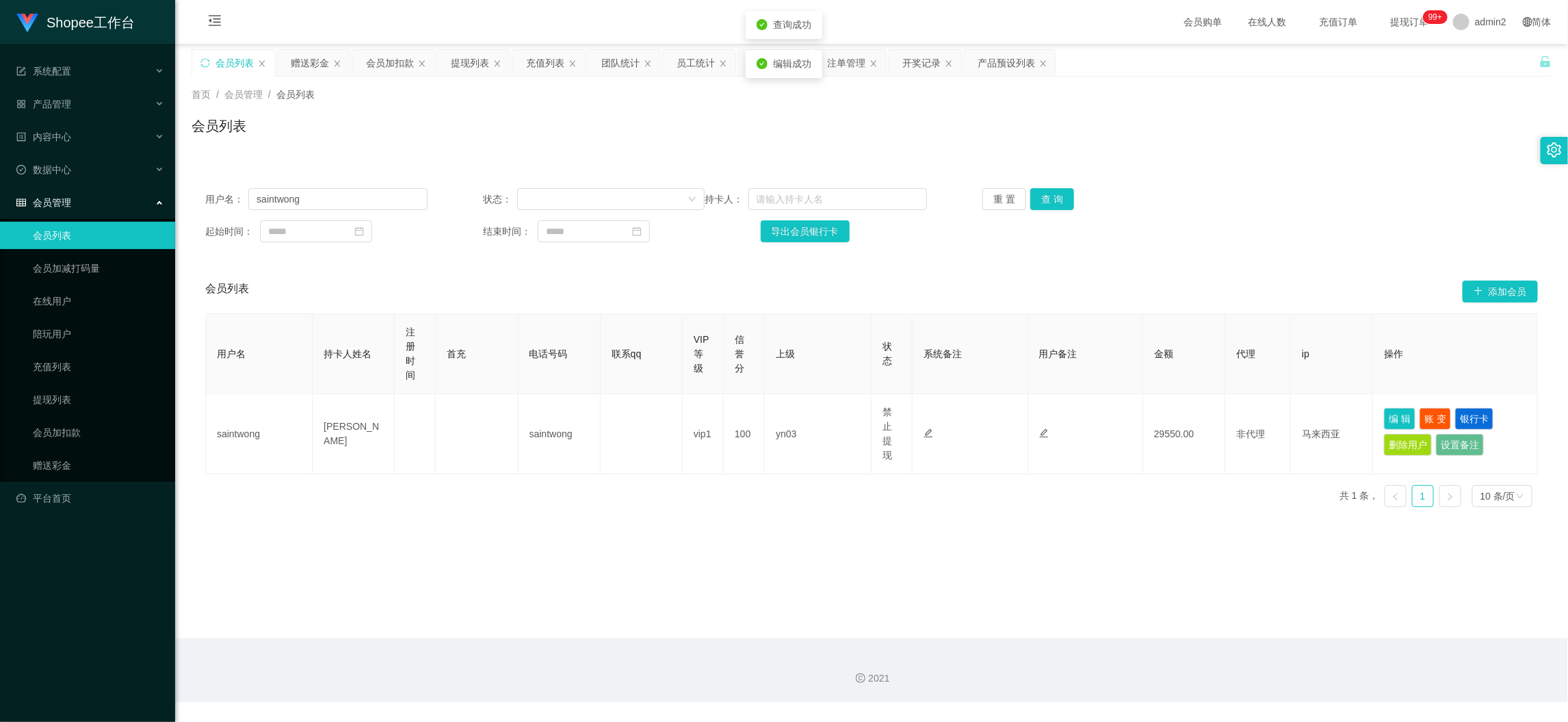
click at [911, 584] on main "关闭左侧 关闭右侧 关闭其它 刷新页面 会员列表 赠送彩金 会员加扣款 提现列表 充值列表 团队统计 员工统计 即时注单 注单管理 开奖记录 产品预设列表 首…" at bounding box center [871, 341] width 1393 height 595
